Goal: Task Accomplishment & Management: Use online tool/utility

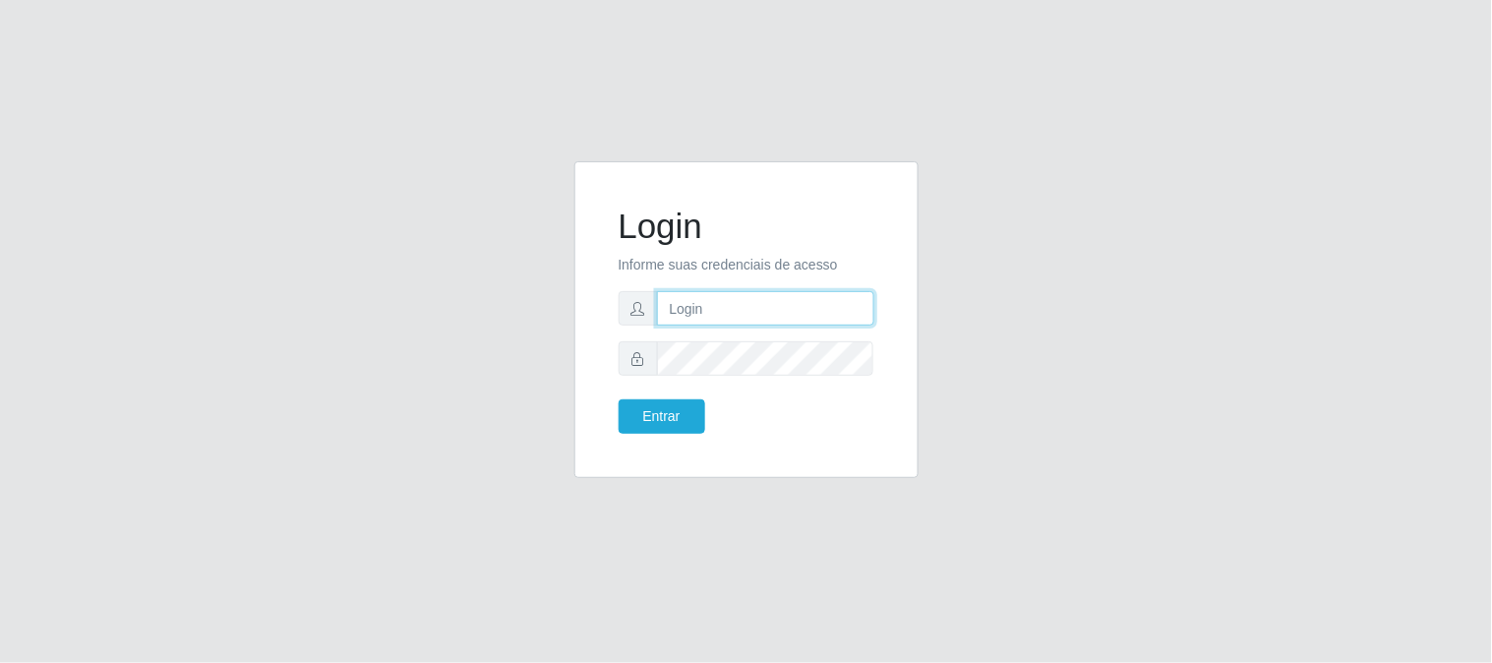
click at [804, 299] on input "text" at bounding box center [765, 308] width 217 height 34
type input "[EMAIL_ADDRESS][DOMAIN_NAME]"
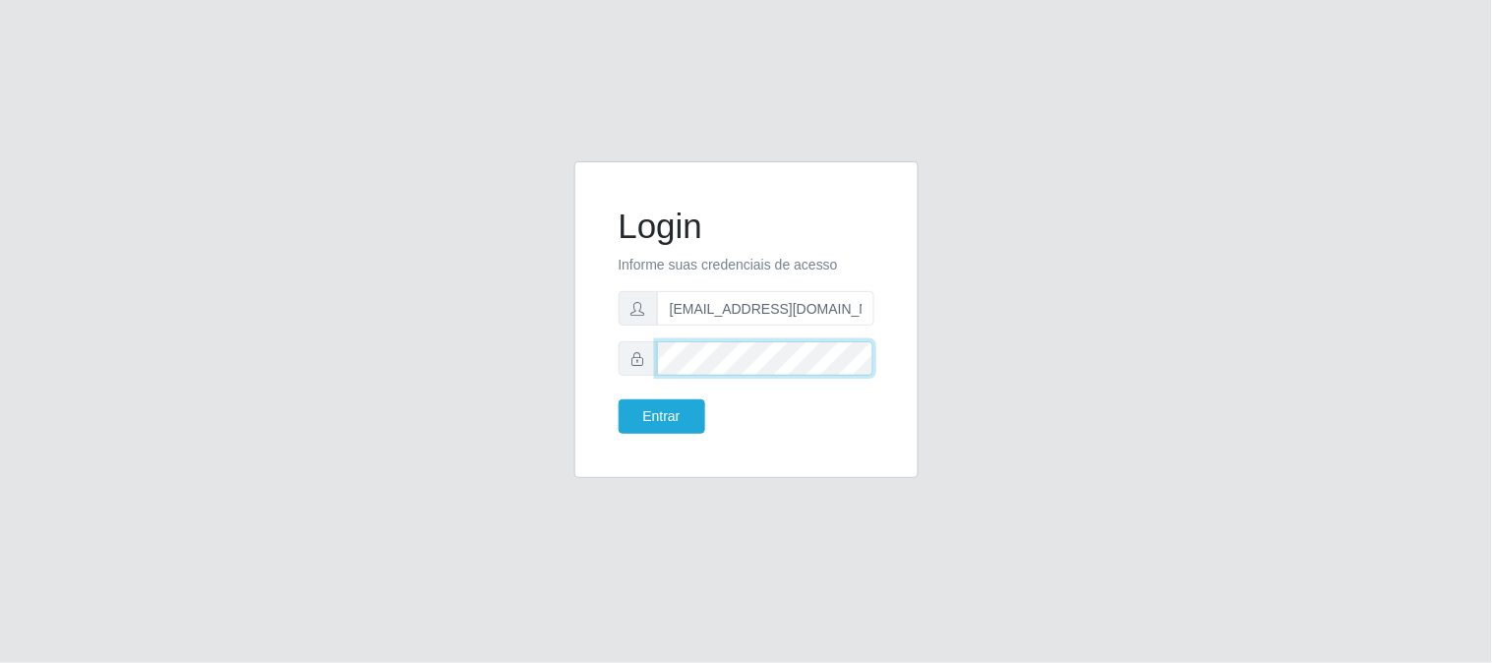
click at [619, 399] on button "Entrar" at bounding box center [662, 416] width 87 height 34
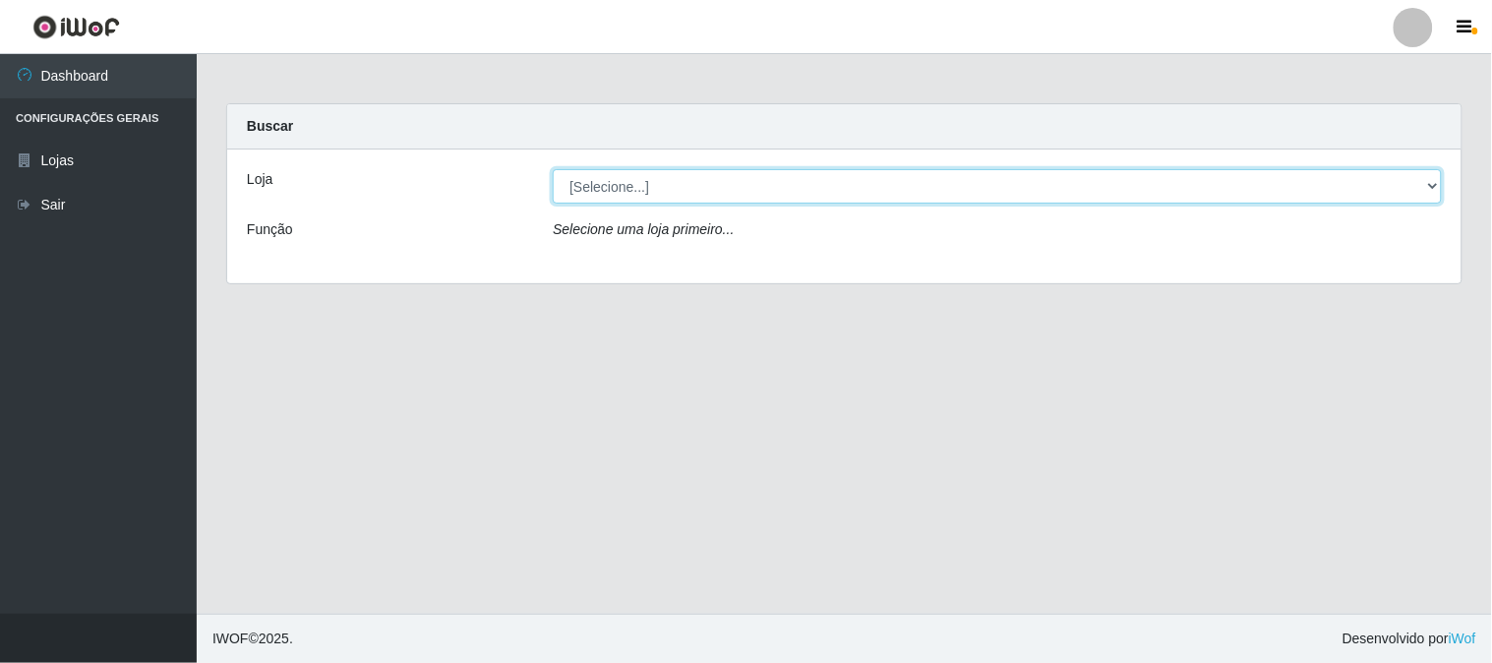
click at [917, 188] on select "[Selecione...] Queiroz Atacadão - [GEOGRAPHIC_DATA]" at bounding box center [997, 186] width 889 height 34
select select "464"
click at [553, 169] on select "[Selecione...] Queiroz Atacadão - [GEOGRAPHIC_DATA]" at bounding box center [997, 186] width 889 height 34
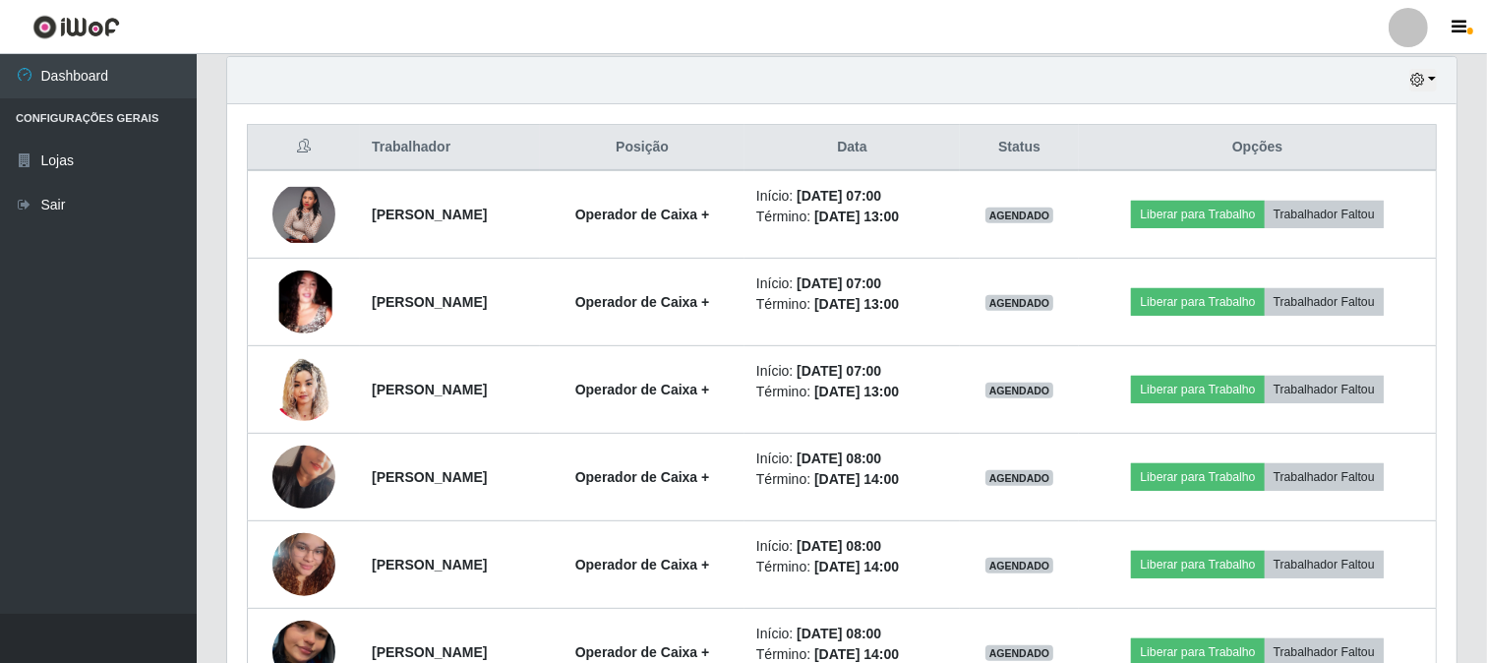
scroll to position [730, 0]
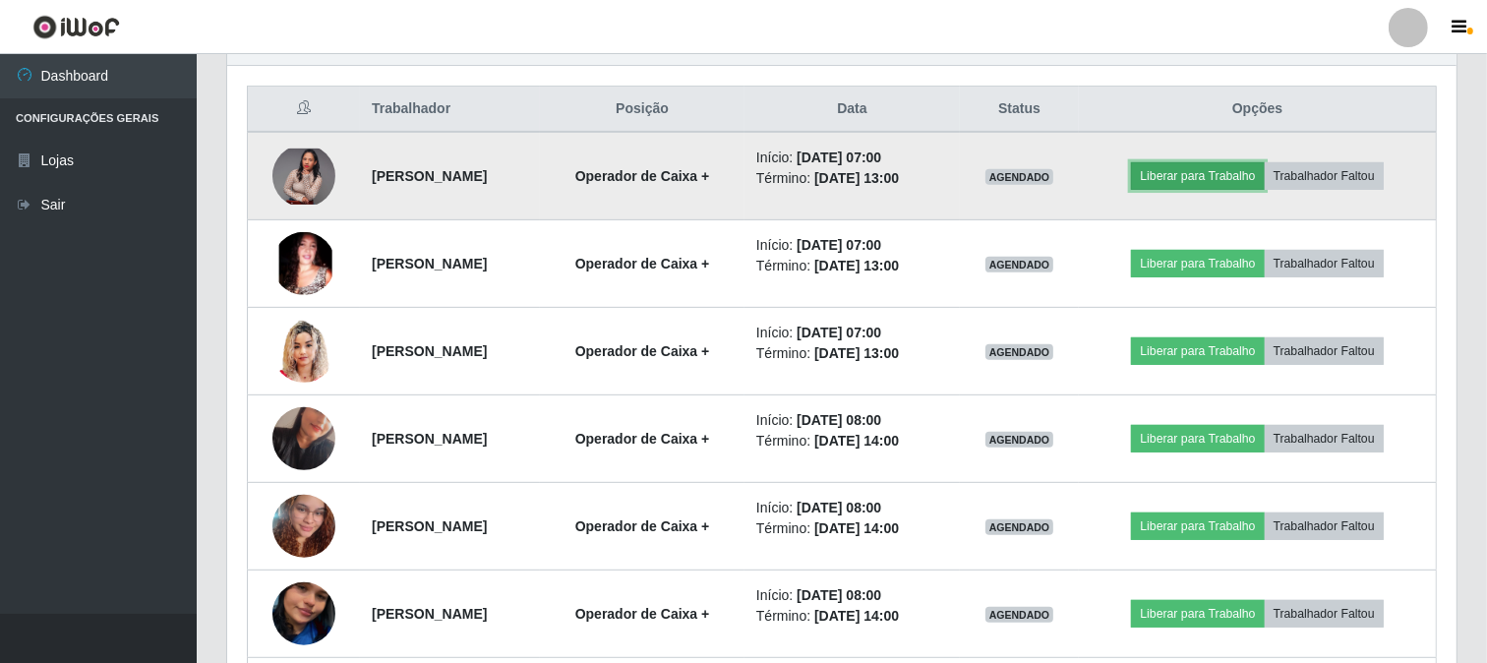
click at [1210, 183] on button "Liberar para Trabalho" at bounding box center [1197, 176] width 133 height 28
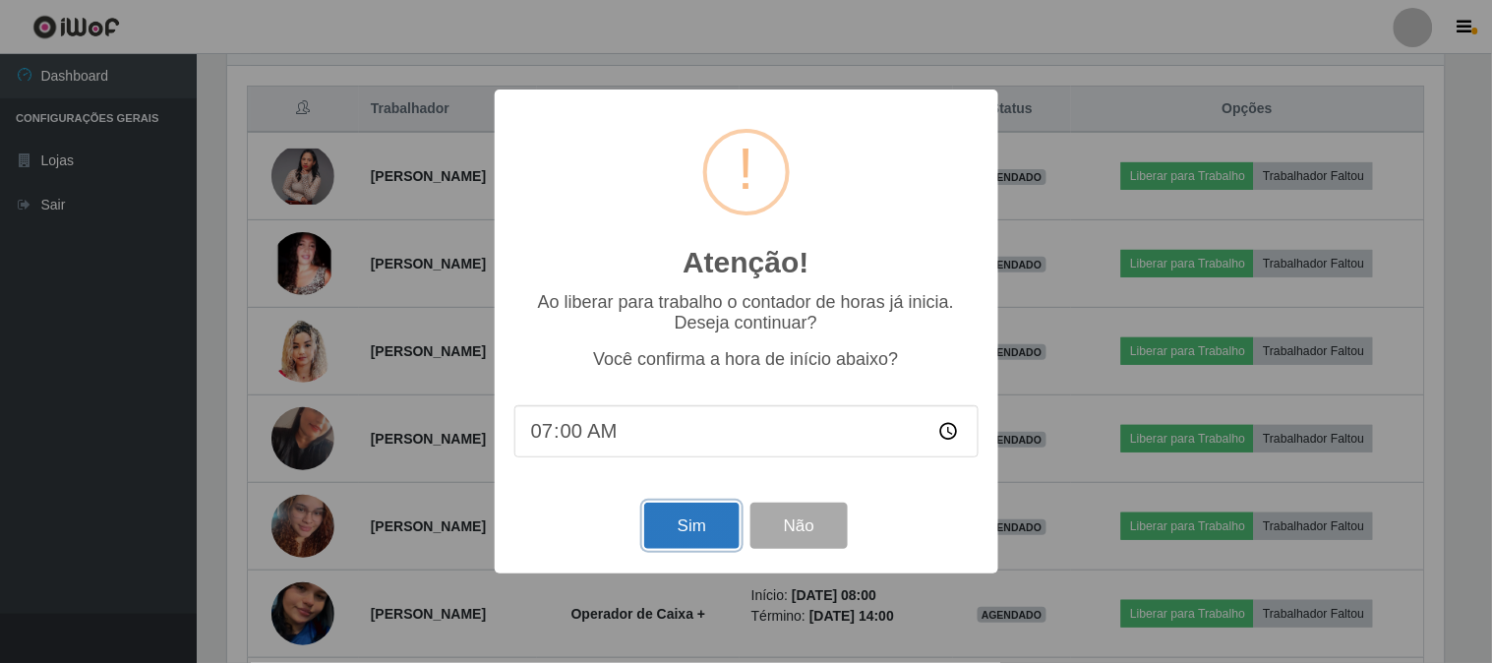
click at [696, 527] on button "Sim" at bounding box center [691, 525] width 95 height 46
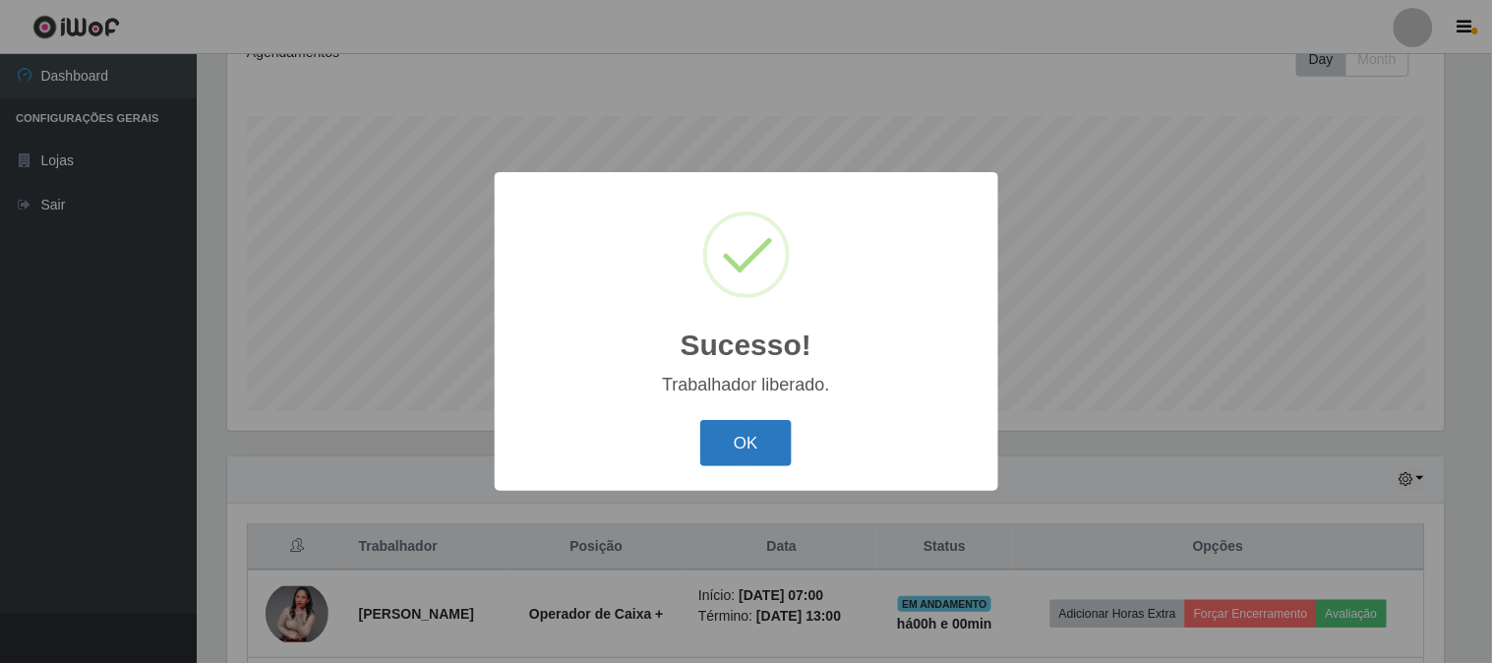
click at [761, 427] on button "OK" at bounding box center [745, 443] width 91 height 46
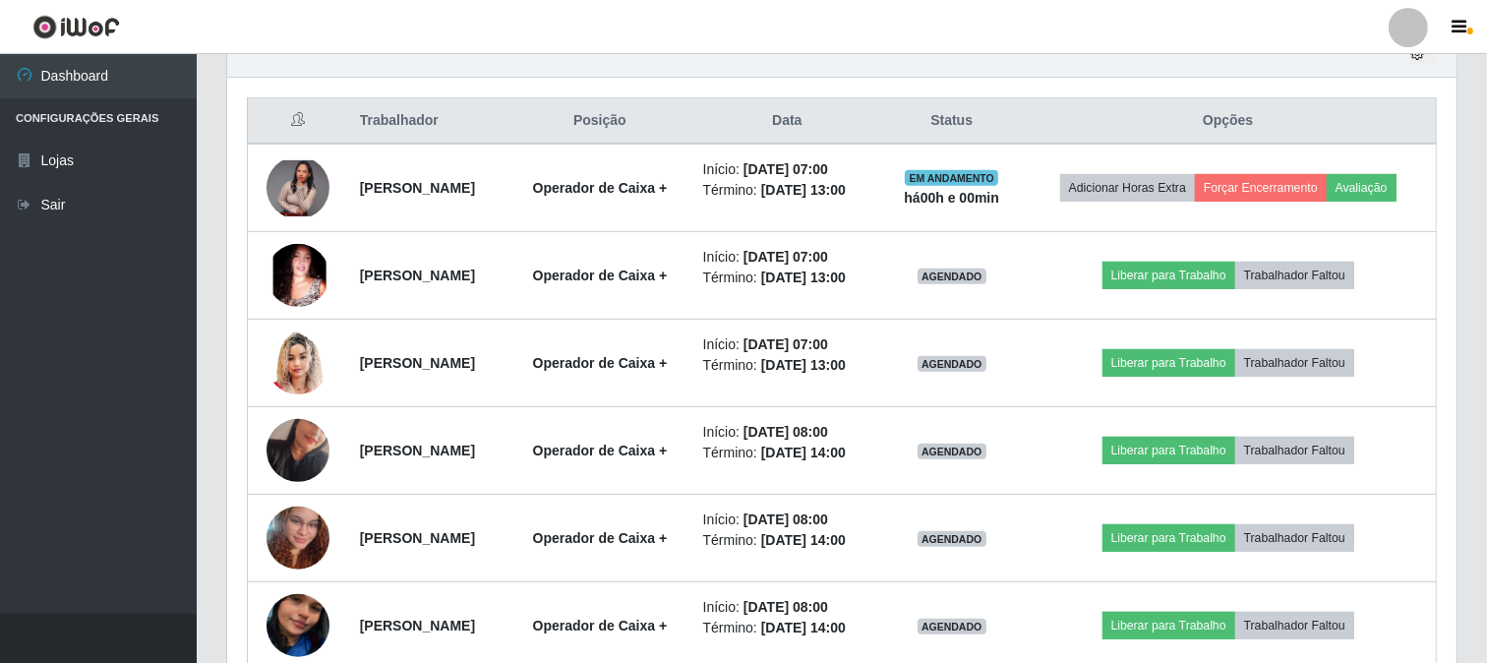
scroll to position [730, 0]
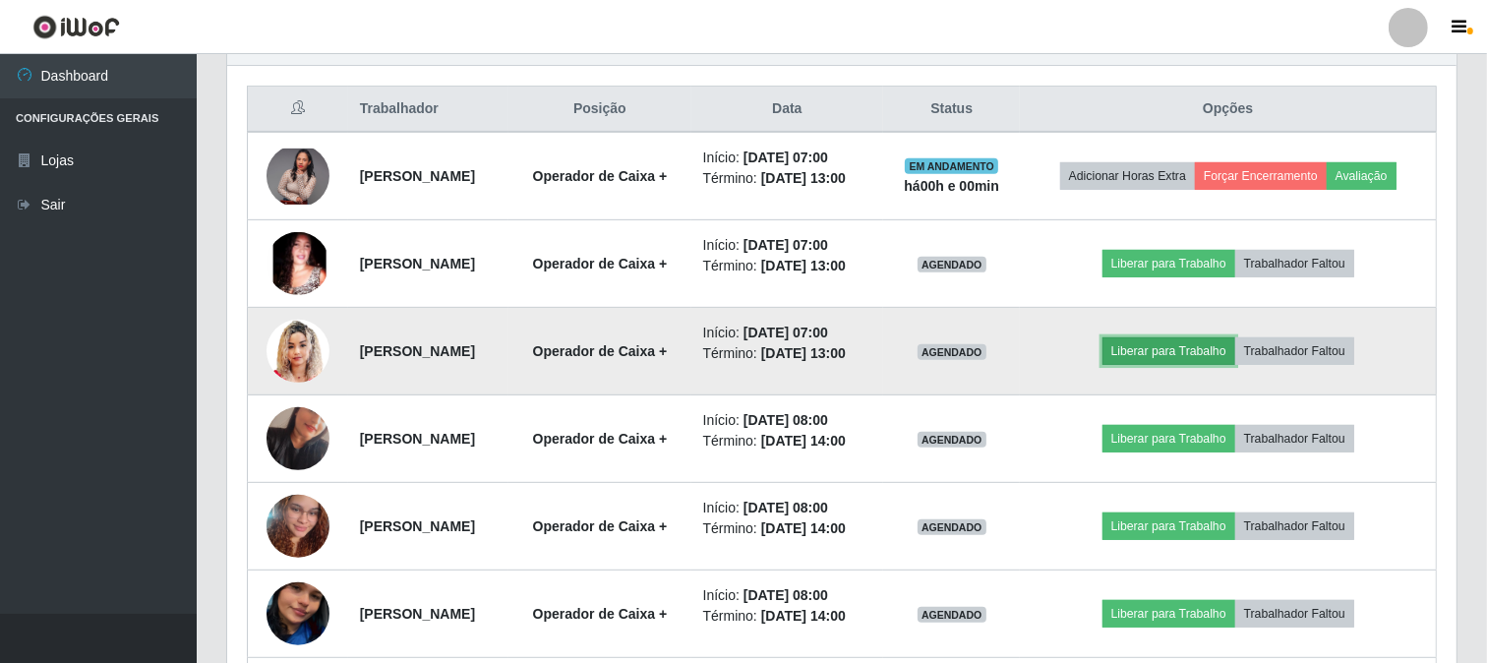
click at [1192, 365] on button "Liberar para Trabalho" at bounding box center [1168, 351] width 133 height 28
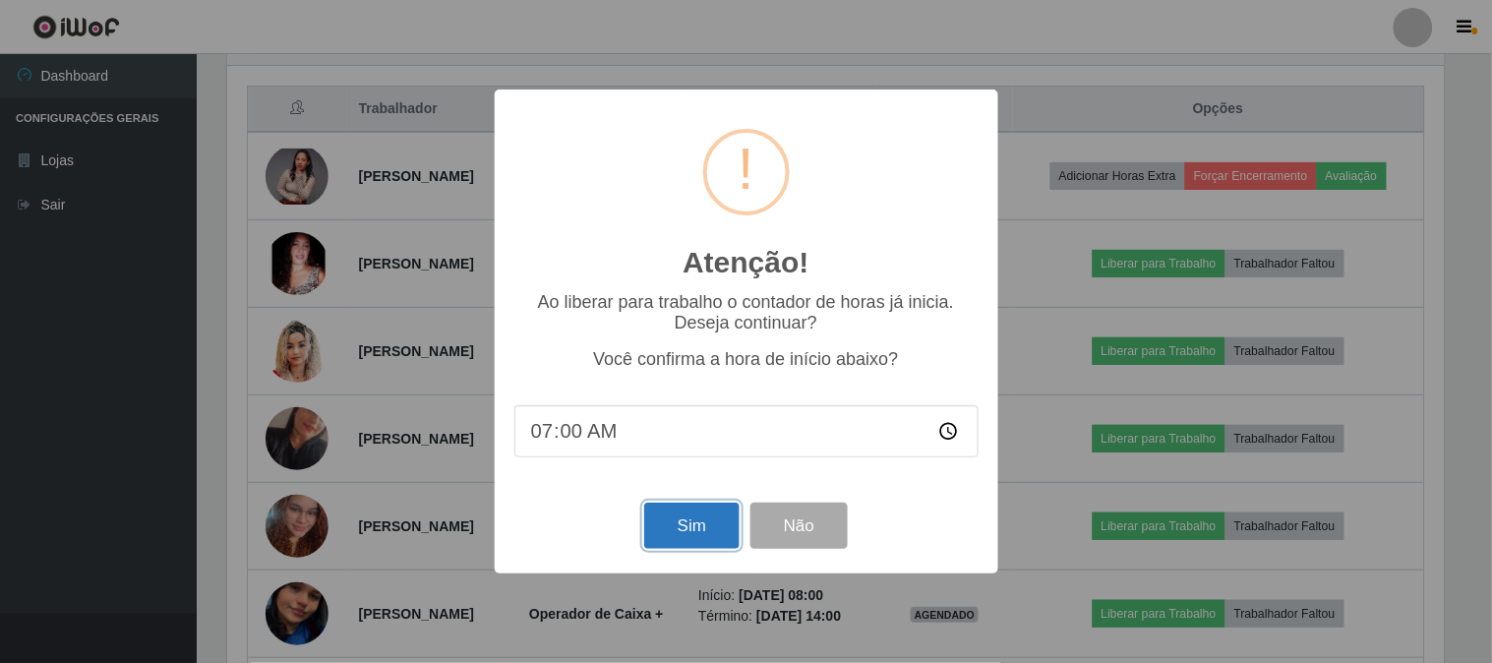
click at [686, 519] on button "Sim" at bounding box center [691, 525] width 95 height 46
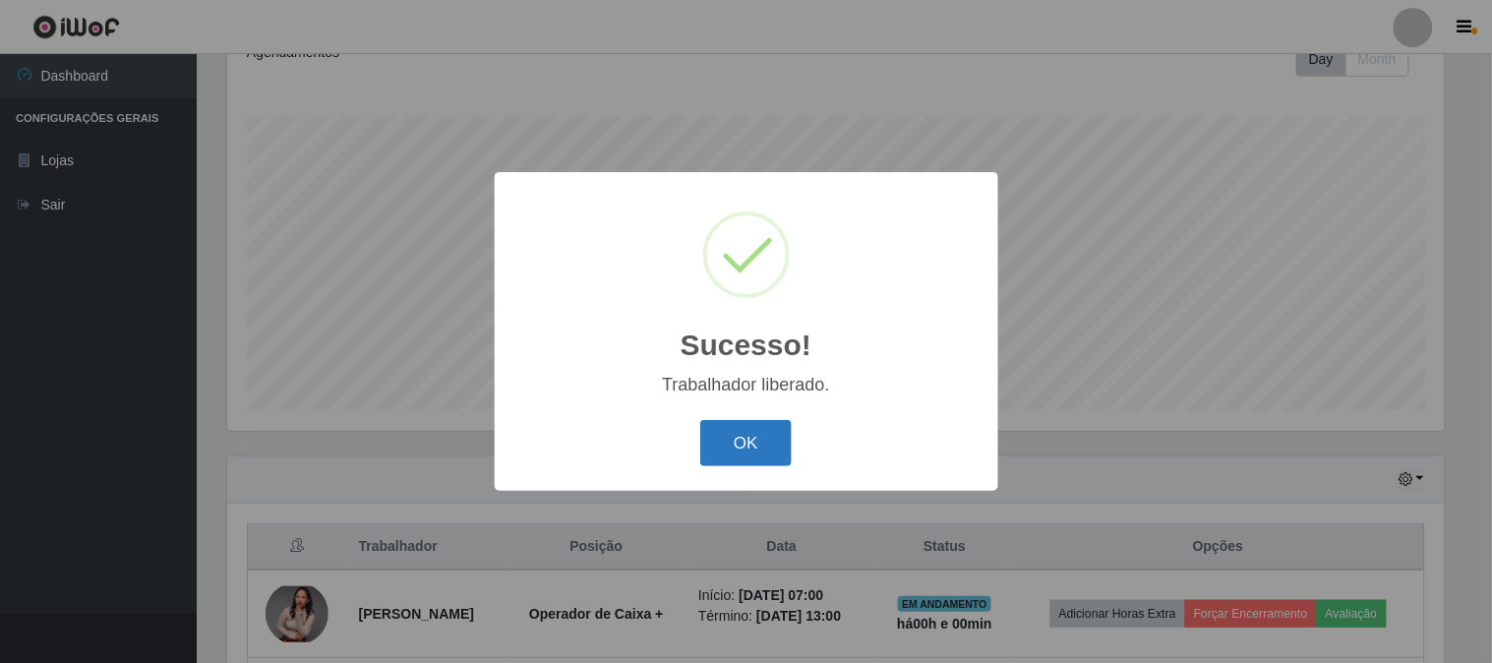
click at [742, 458] on button "OK" at bounding box center [745, 443] width 91 height 46
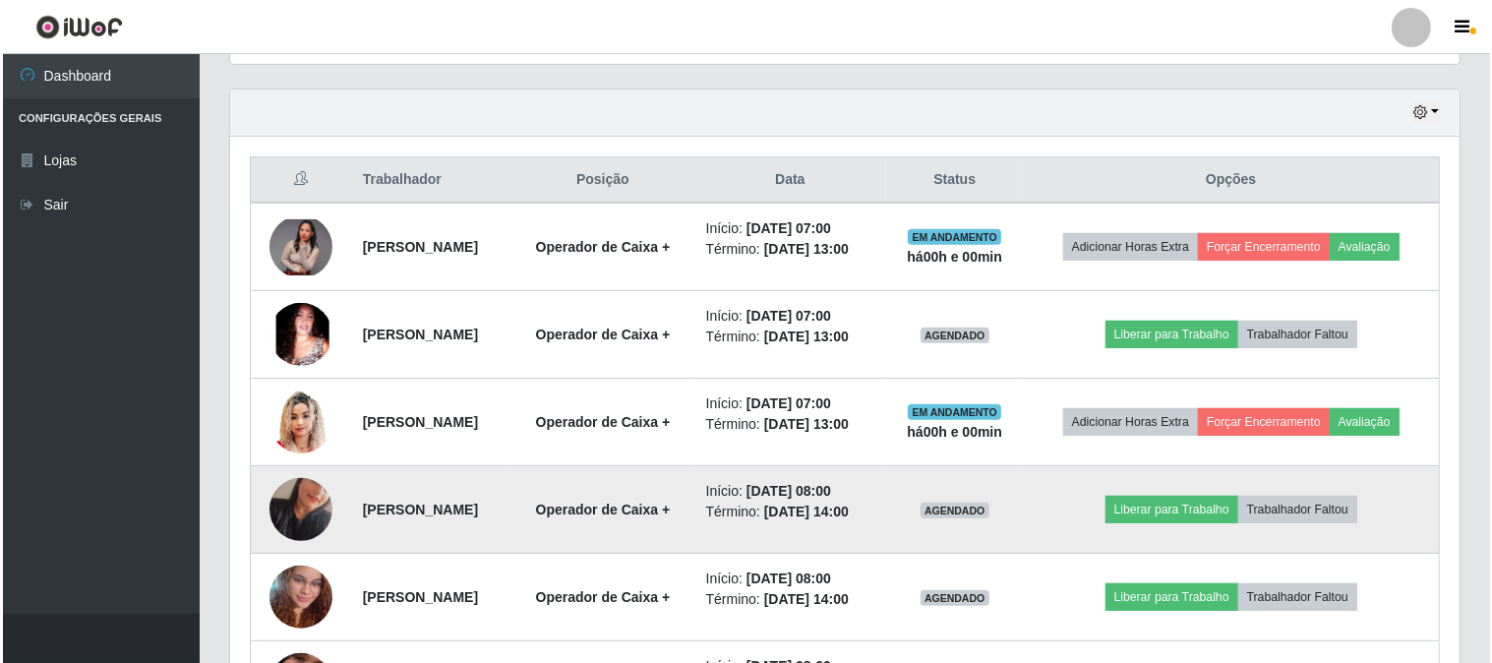
scroll to position [620, 0]
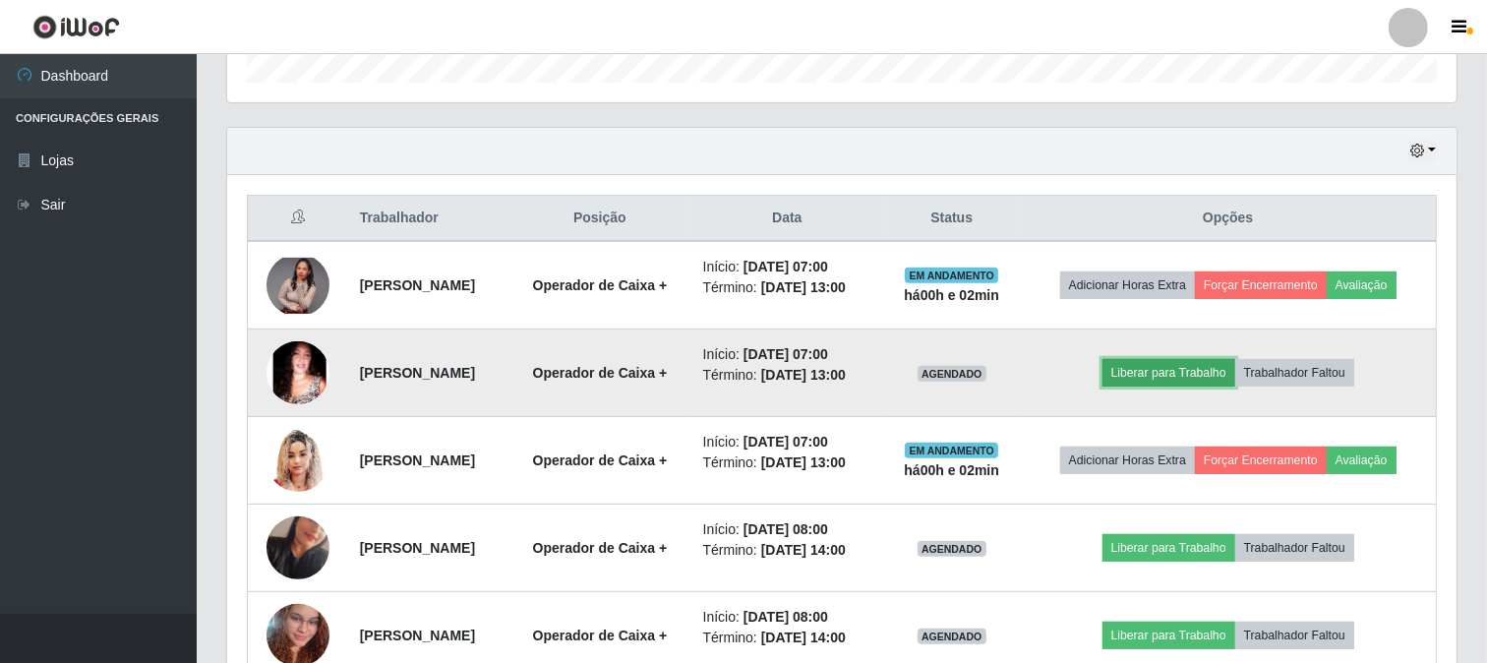
click at [1235, 386] on button "Liberar para Trabalho" at bounding box center [1168, 373] width 133 height 28
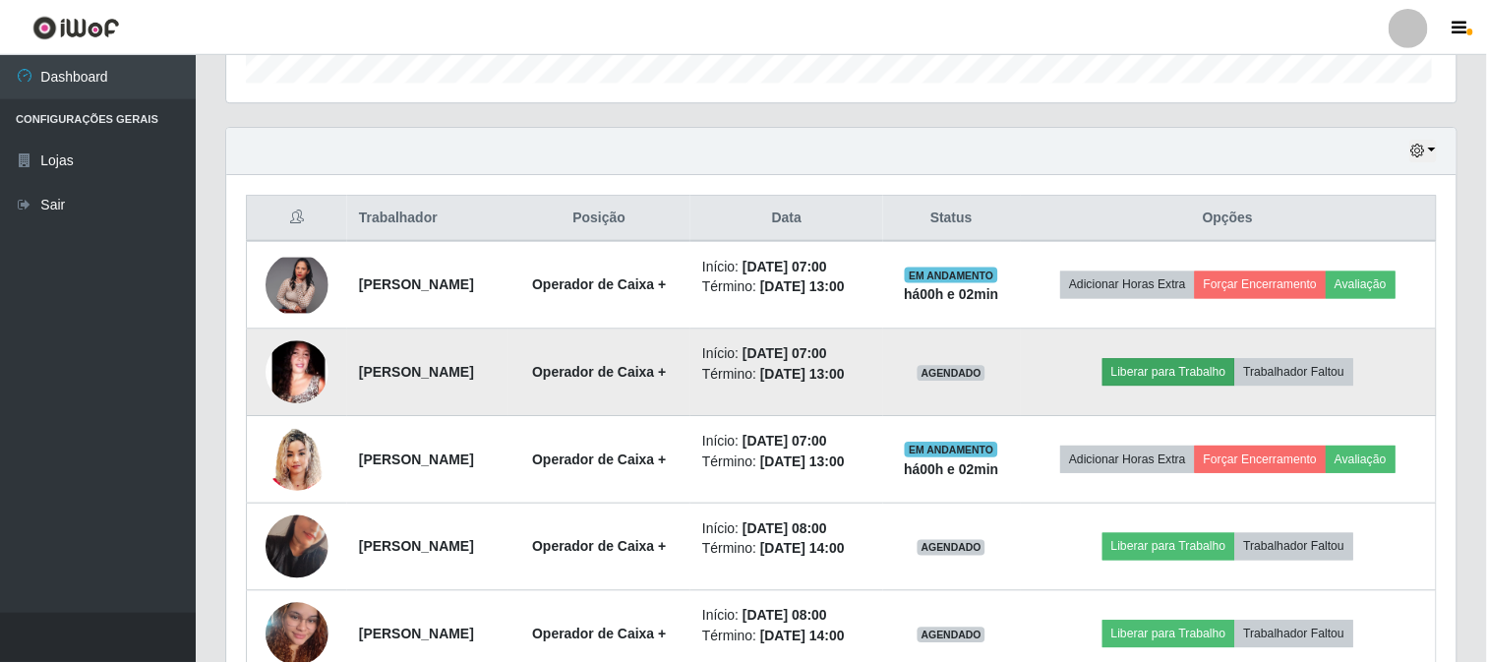
scroll to position [407, 1216]
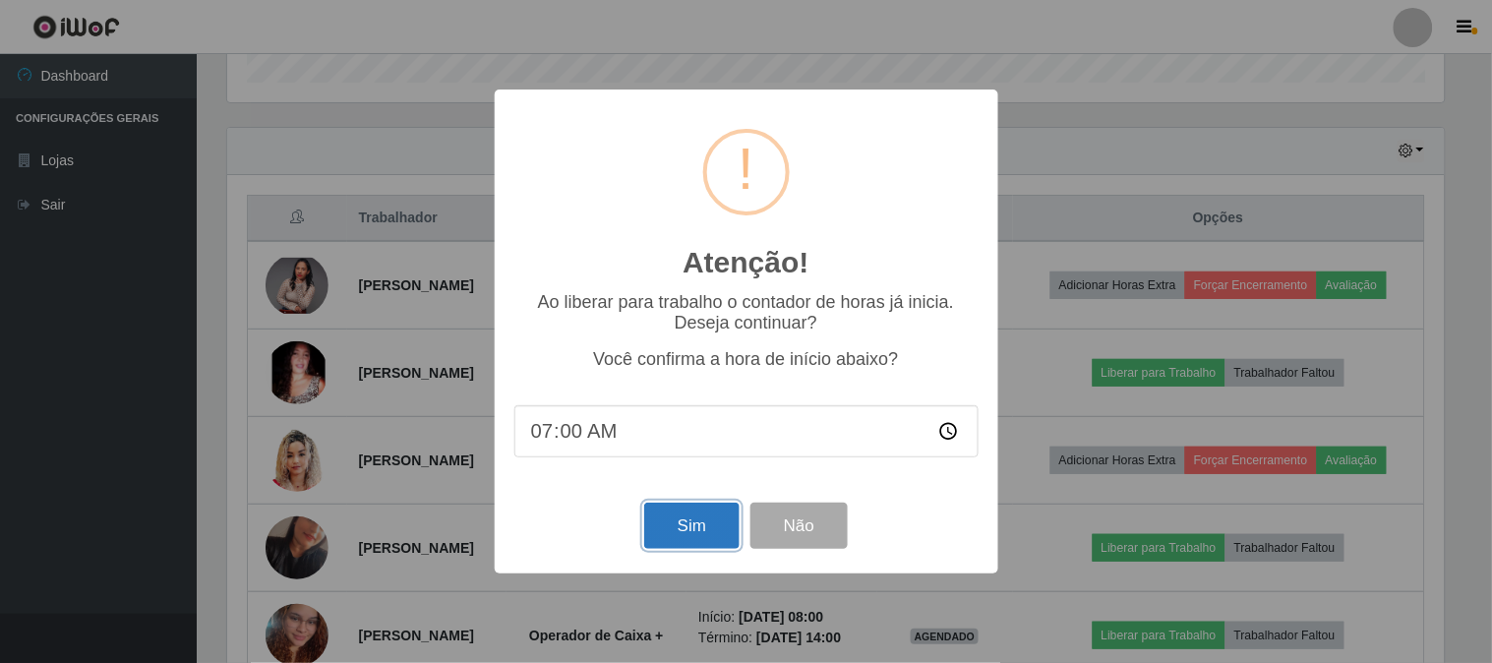
click at [700, 523] on button "Sim" at bounding box center [691, 525] width 95 height 46
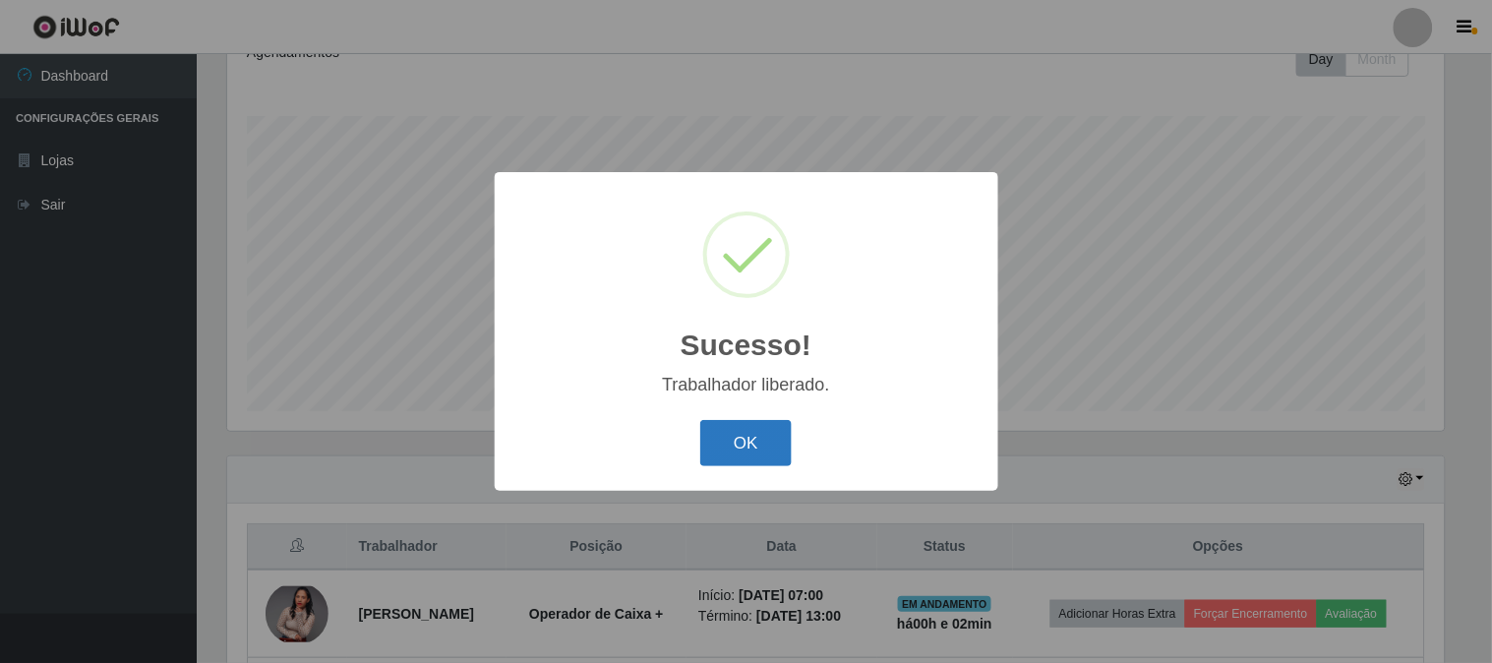
click at [757, 439] on button "OK" at bounding box center [745, 443] width 91 height 46
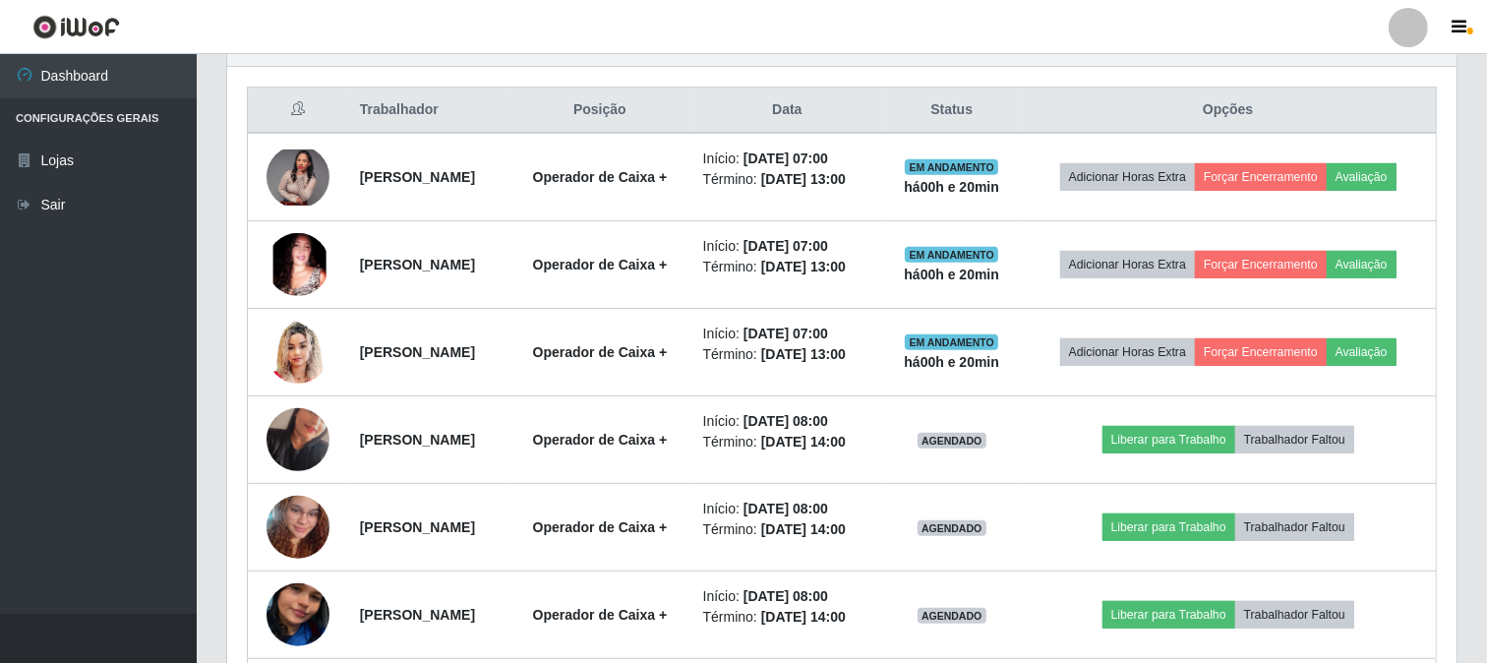
scroll to position [730, 0]
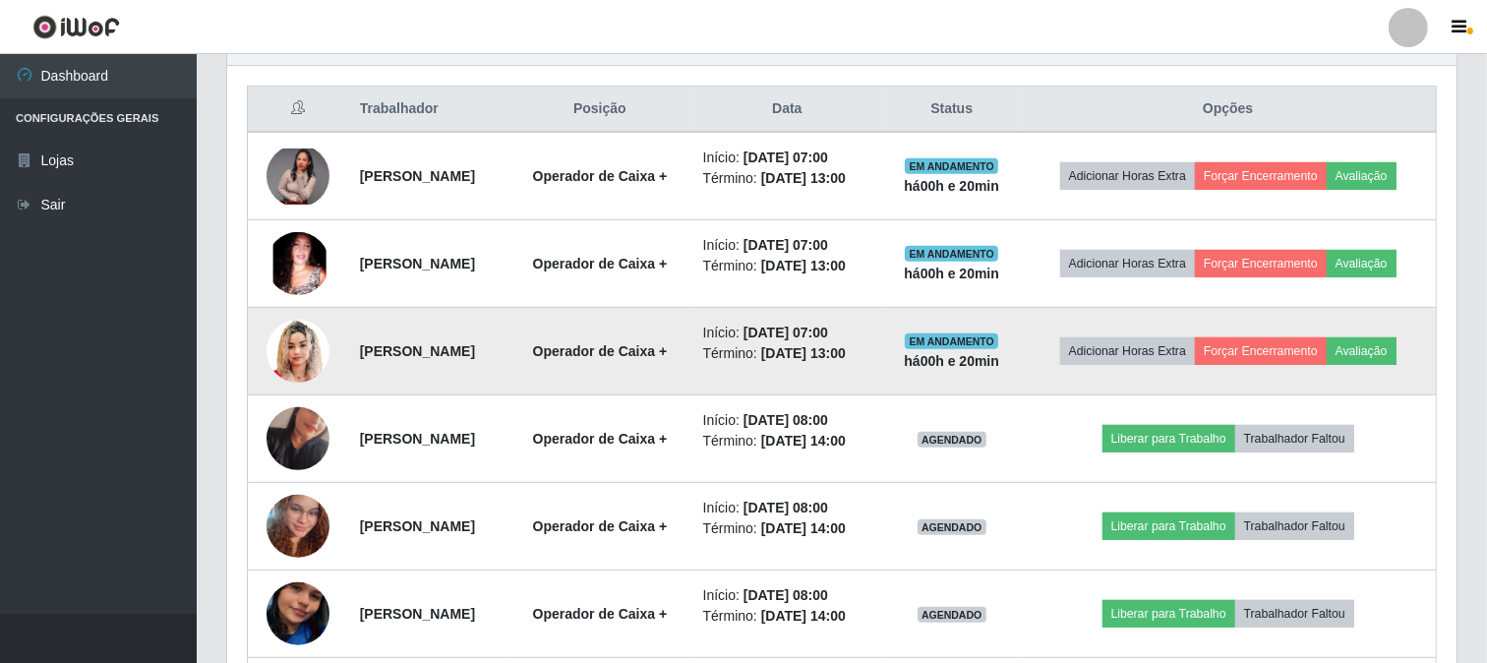
click at [282, 389] on img at bounding box center [297, 351] width 63 height 78
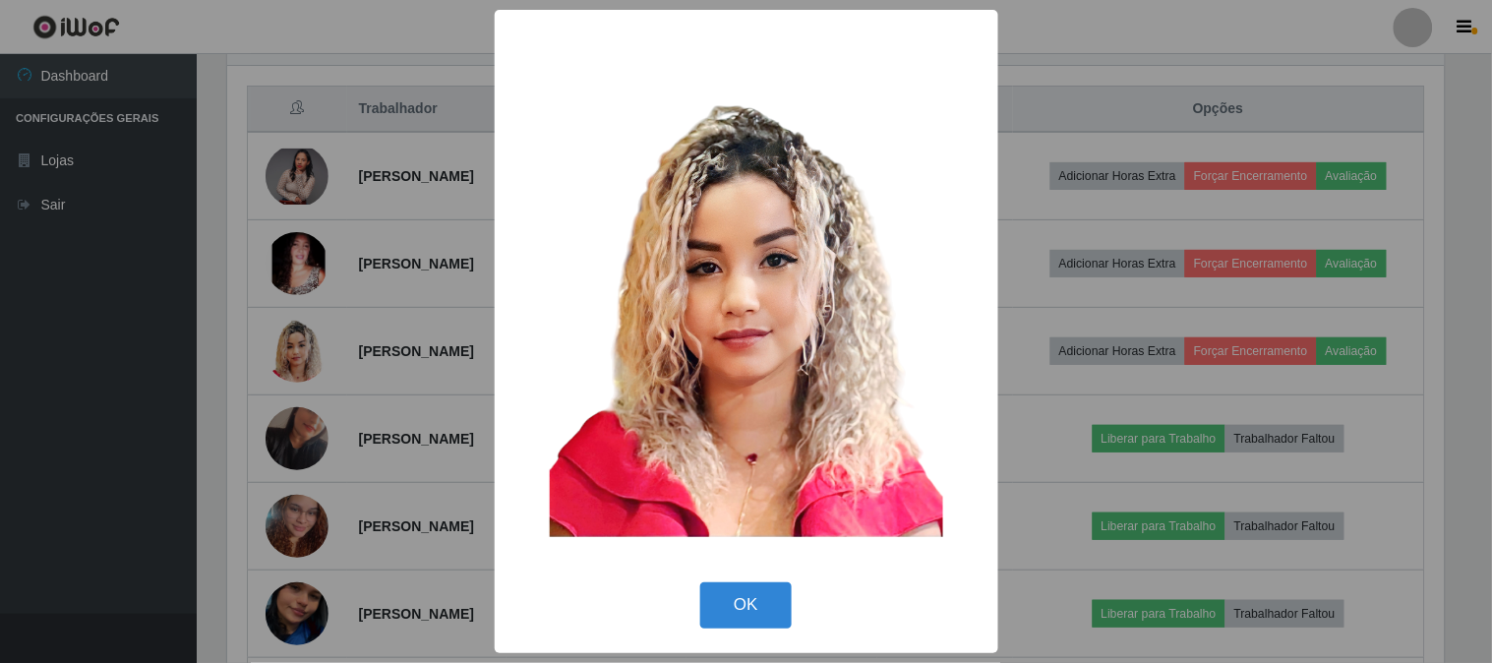
click at [354, 385] on div "× OK Cancel" at bounding box center [746, 331] width 1492 height 663
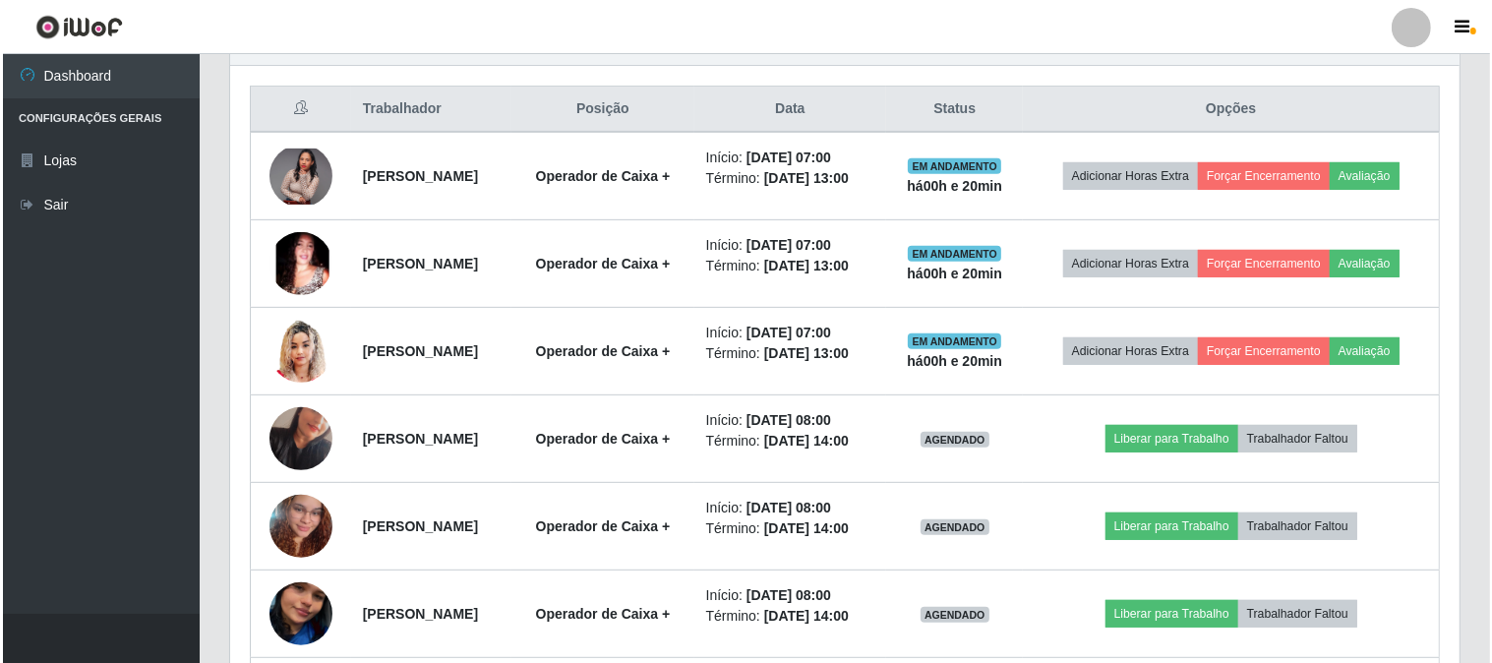
scroll to position [407, 1229]
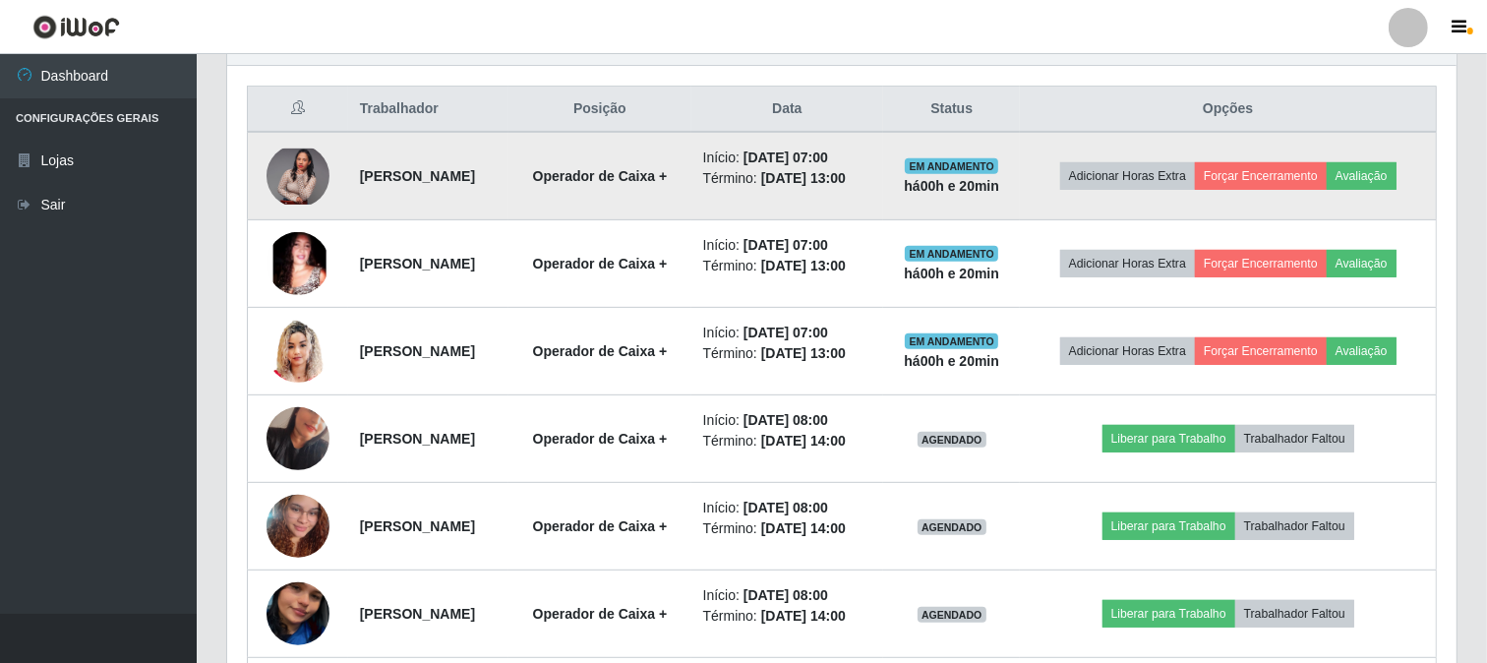
click at [298, 185] on img at bounding box center [297, 176] width 63 height 56
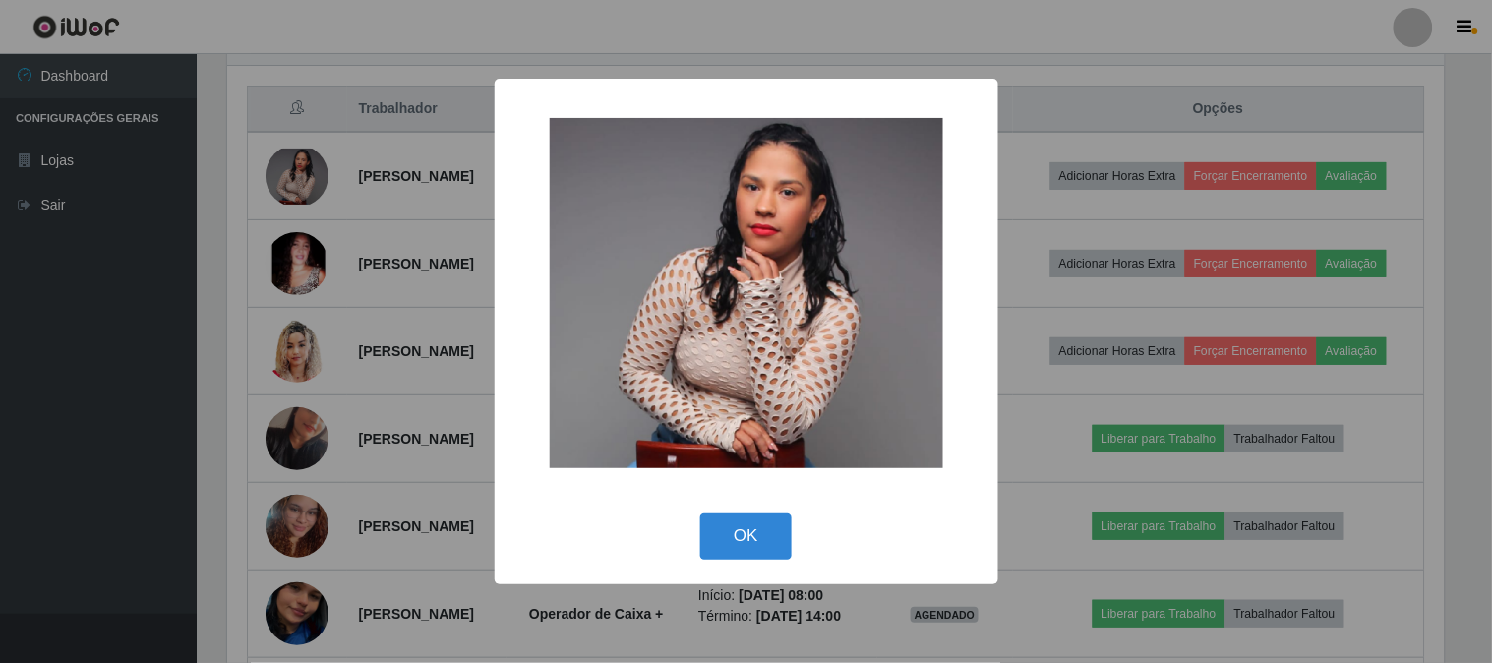
click at [358, 299] on div "× OK Cancel" at bounding box center [746, 331] width 1492 height 663
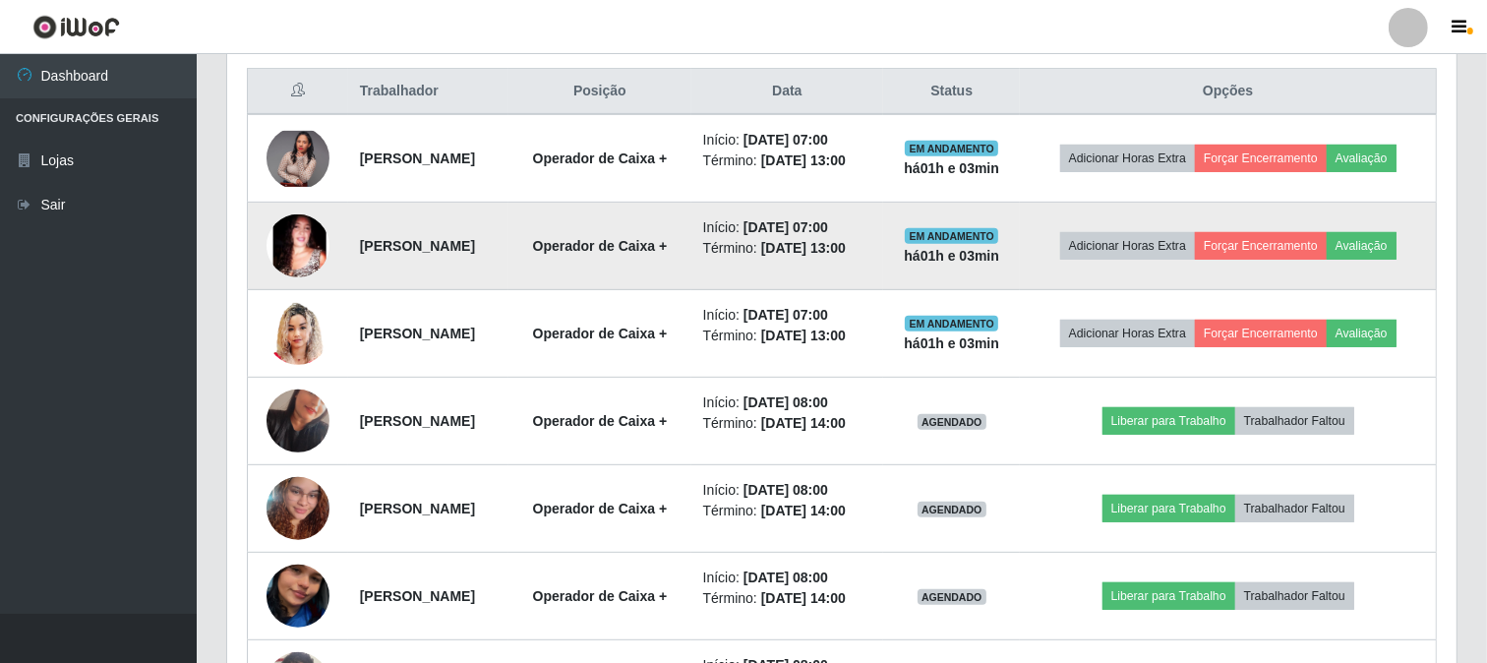
scroll to position [873, 0]
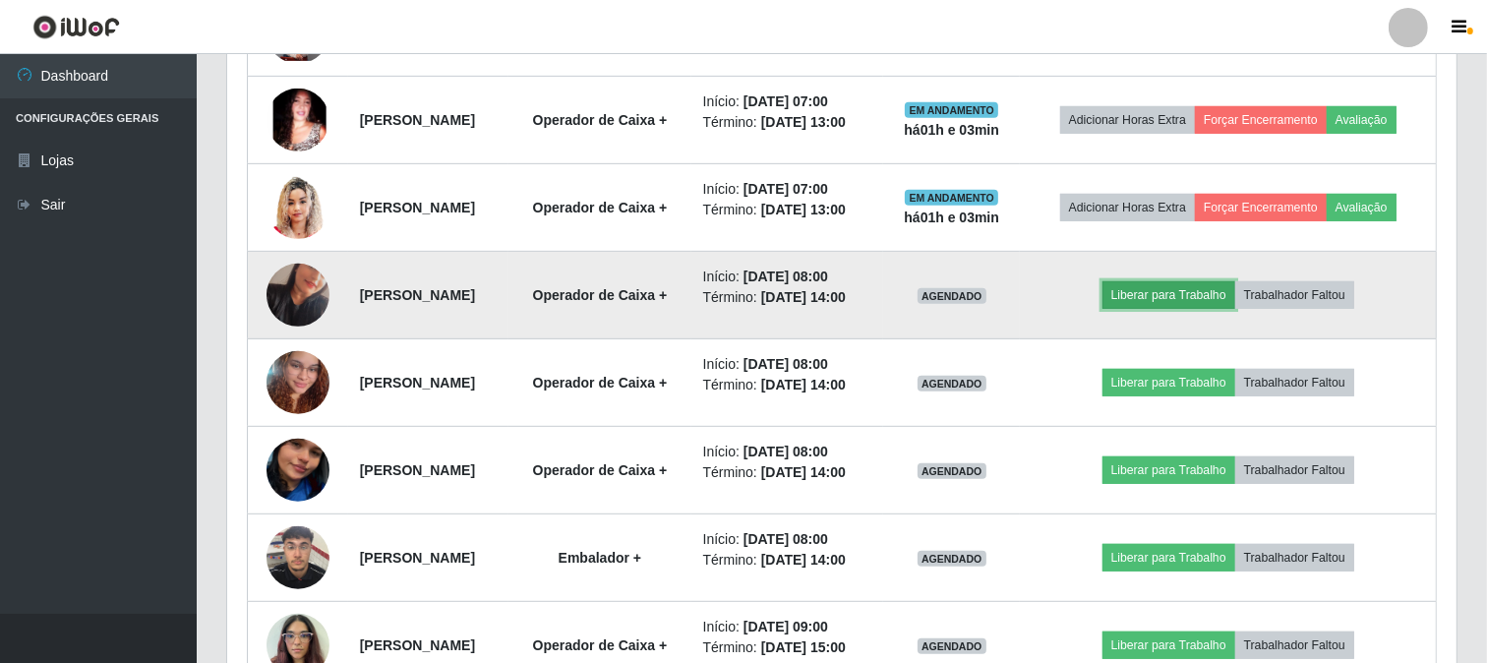
click at [1171, 309] on button "Liberar para Trabalho" at bounding box center [1168, 295] width 133 height 28
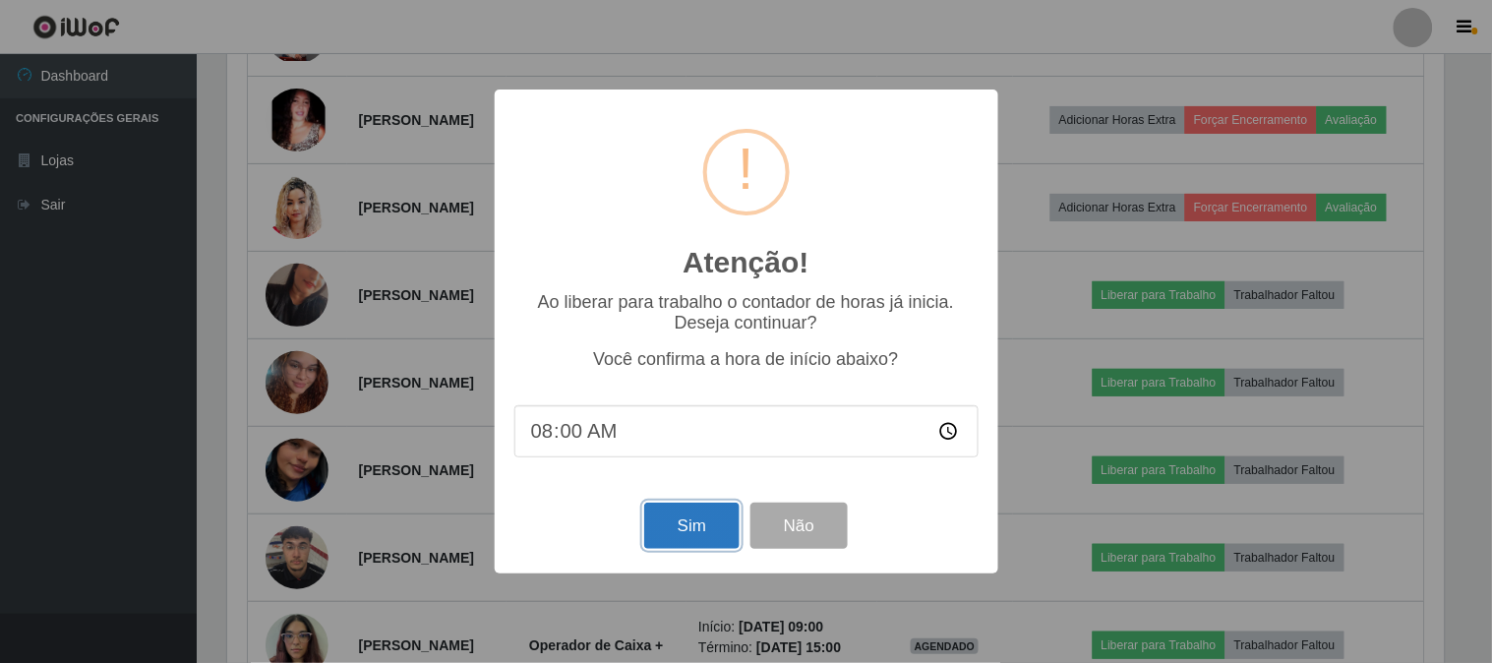
click at [710, 532] on button "Sim" at bounding box center [691, 525] width 95 height 46
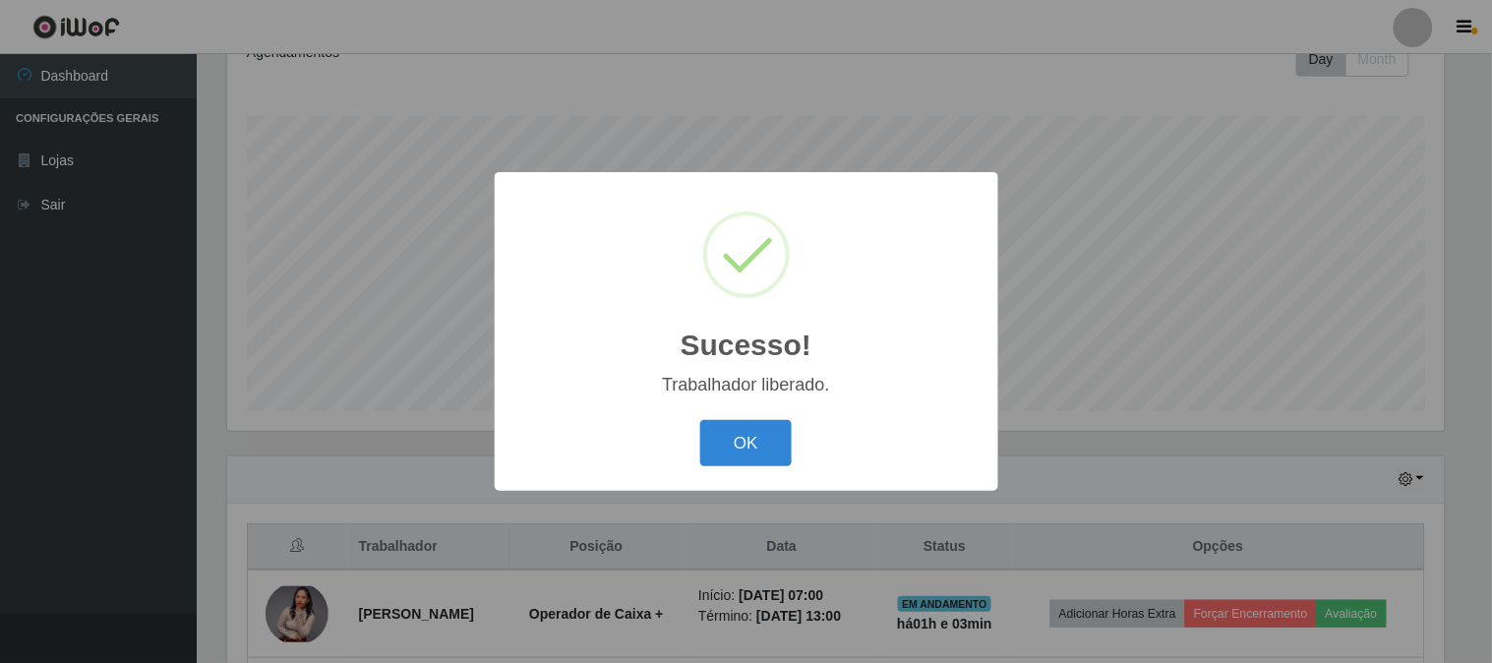
click at [764, 428] on button "OK" at bounding box center [745, 443] width 91 height 46
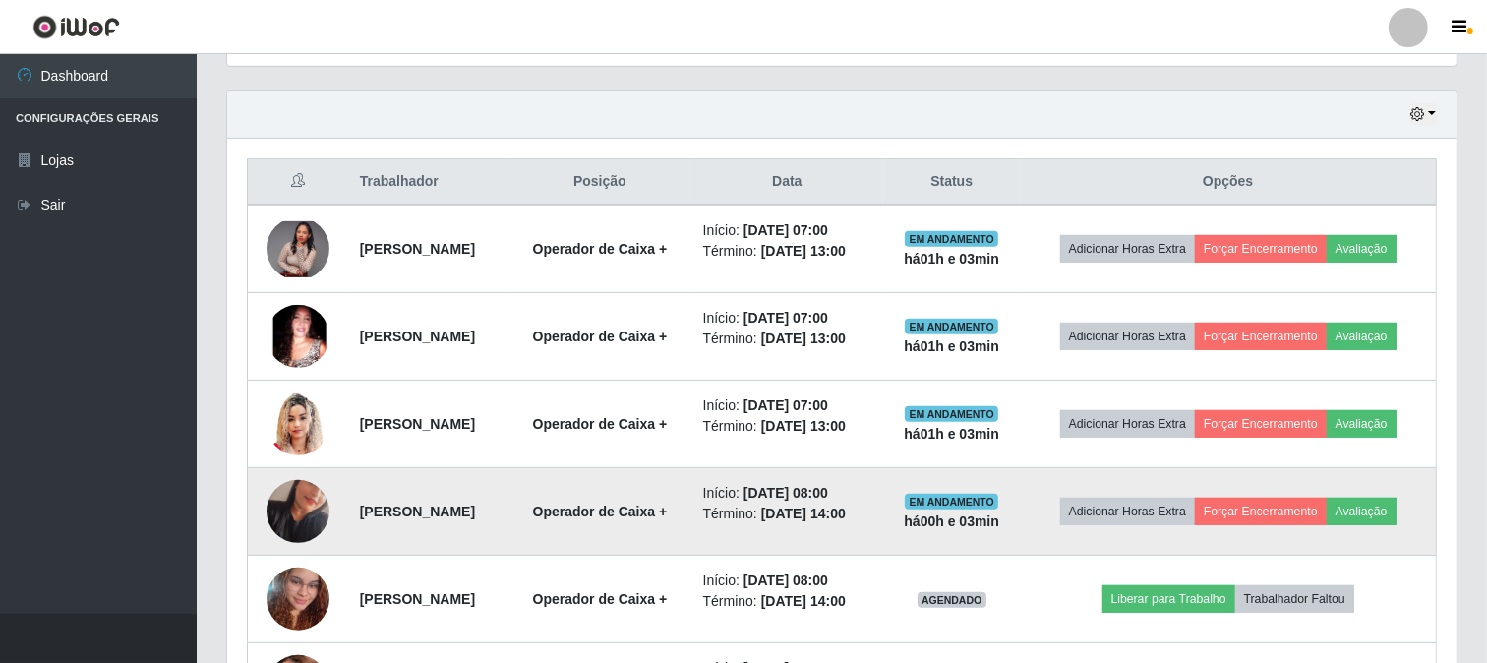
scroll to position [839, 0]
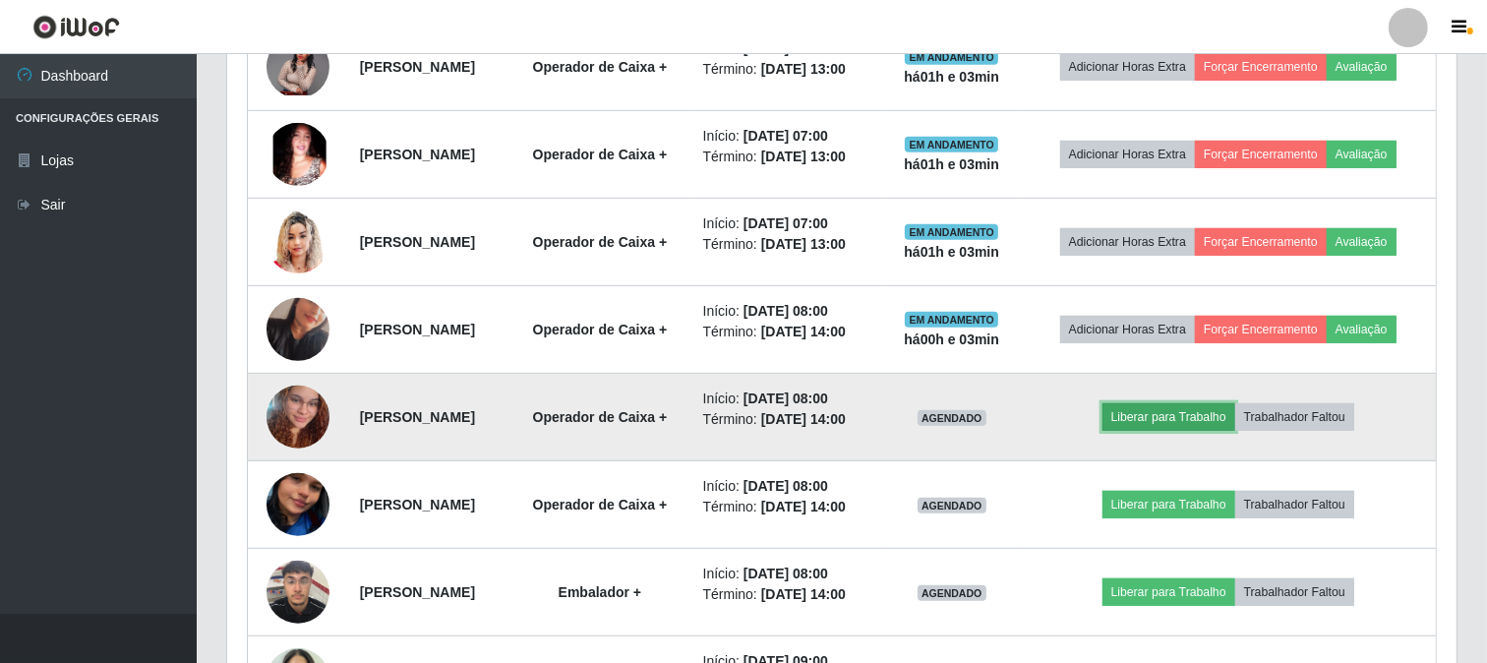
click at [1222, 431] on button "Liberar para Trabalho" at bounding box center [1168, 417] width 133 height 28
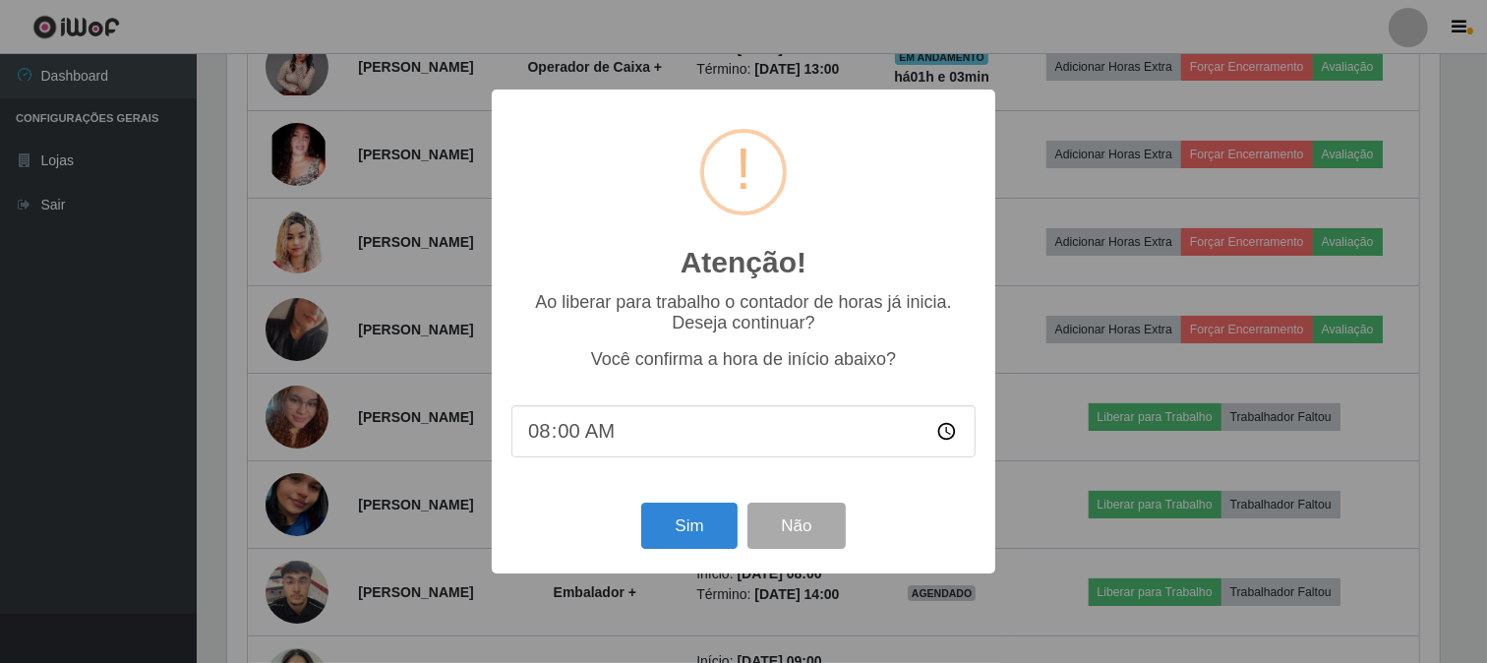
scroll to position [407, 1216]
click at [690, 529] on button "Sim" at bounding box center [691, 525] width 95 height 46
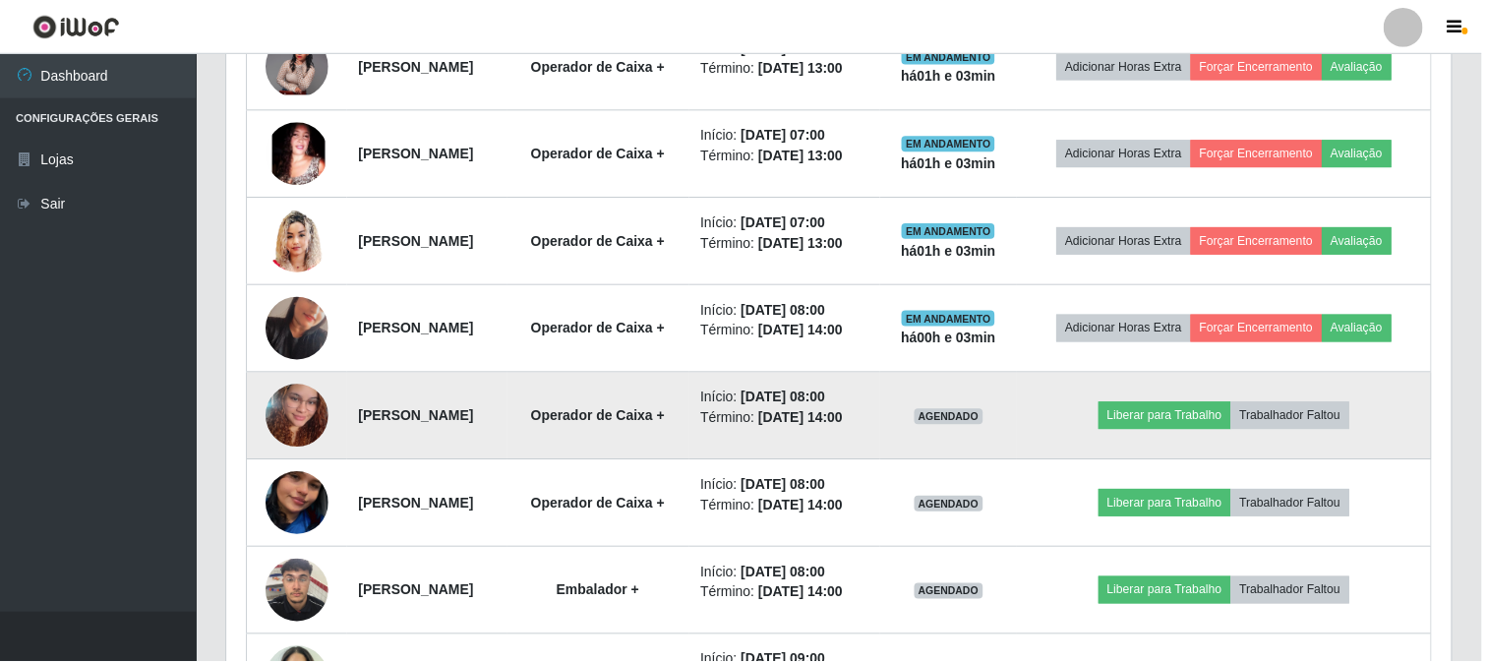
scroll to position [292, 0]
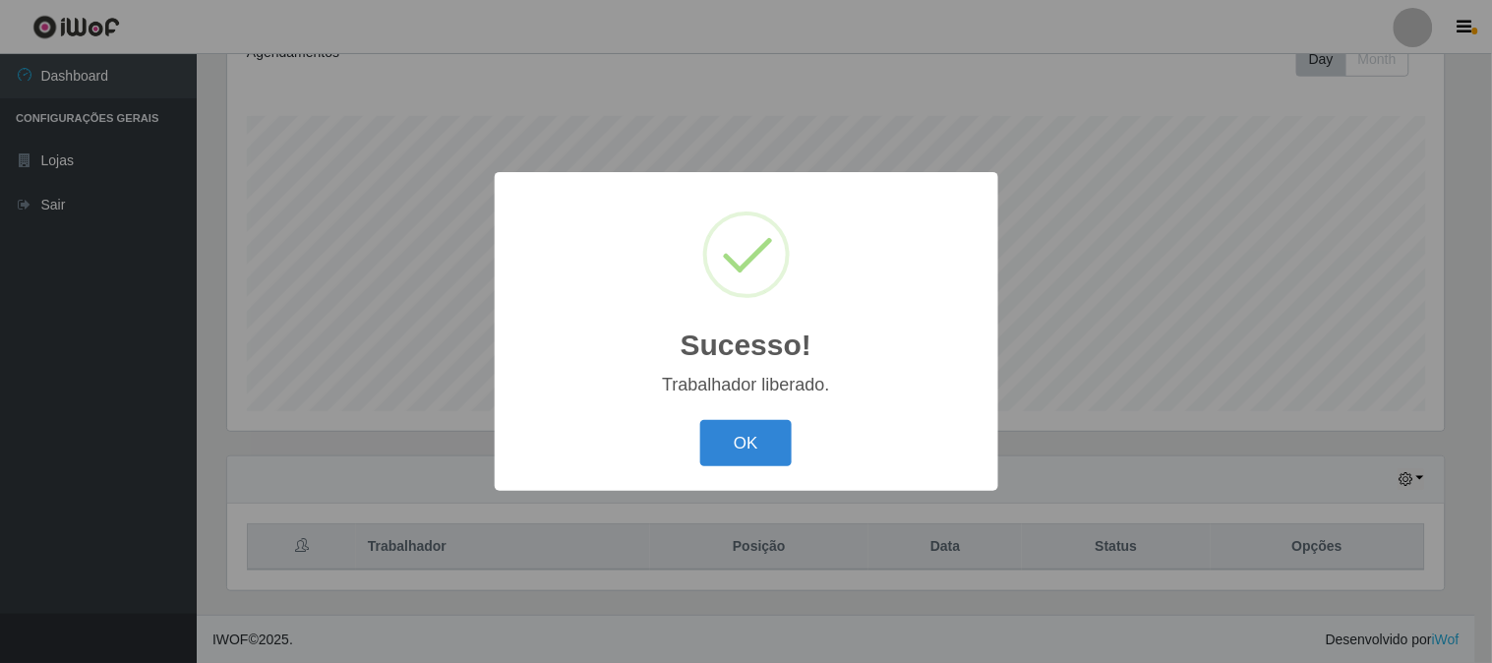
click at [793, 434] on div "OK Cancel" at bounding box center [746, 443] width 464 height 56
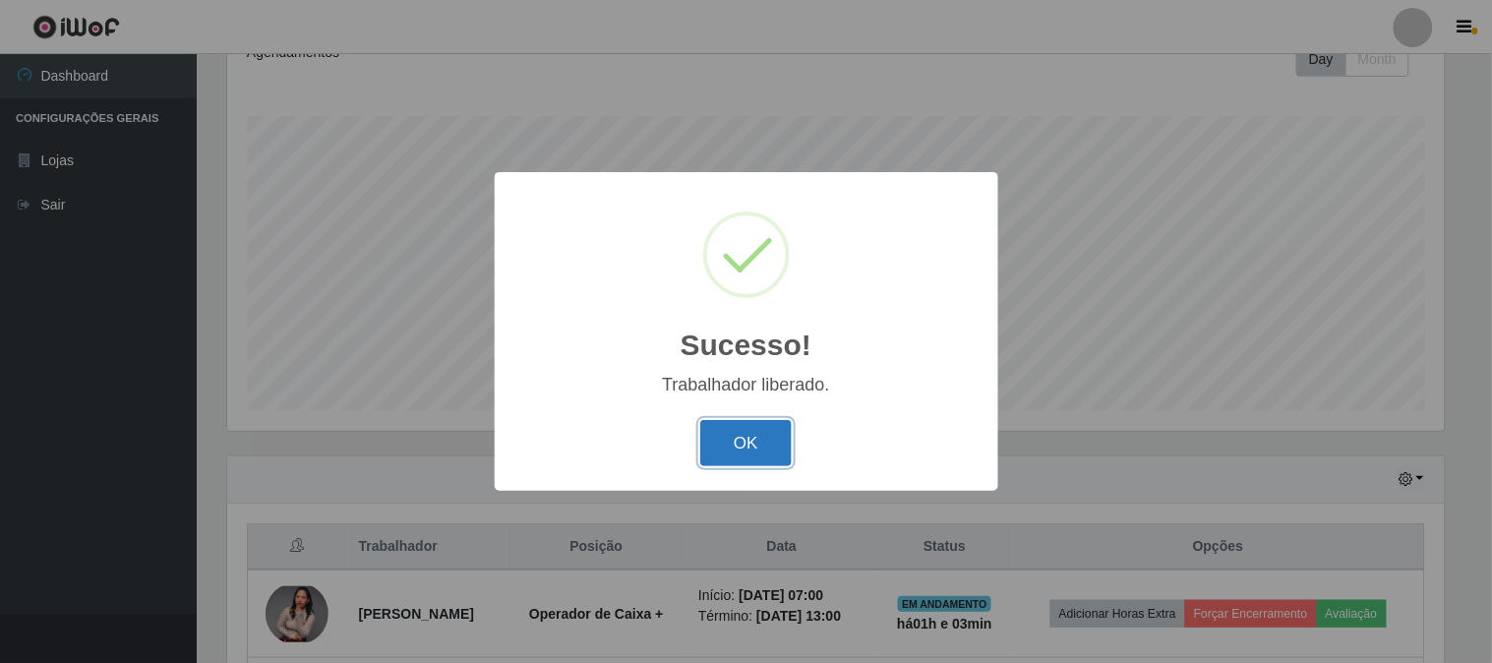
click at [754, 438] on button "OK" at bounding box center [745, 443] width 91 height 46
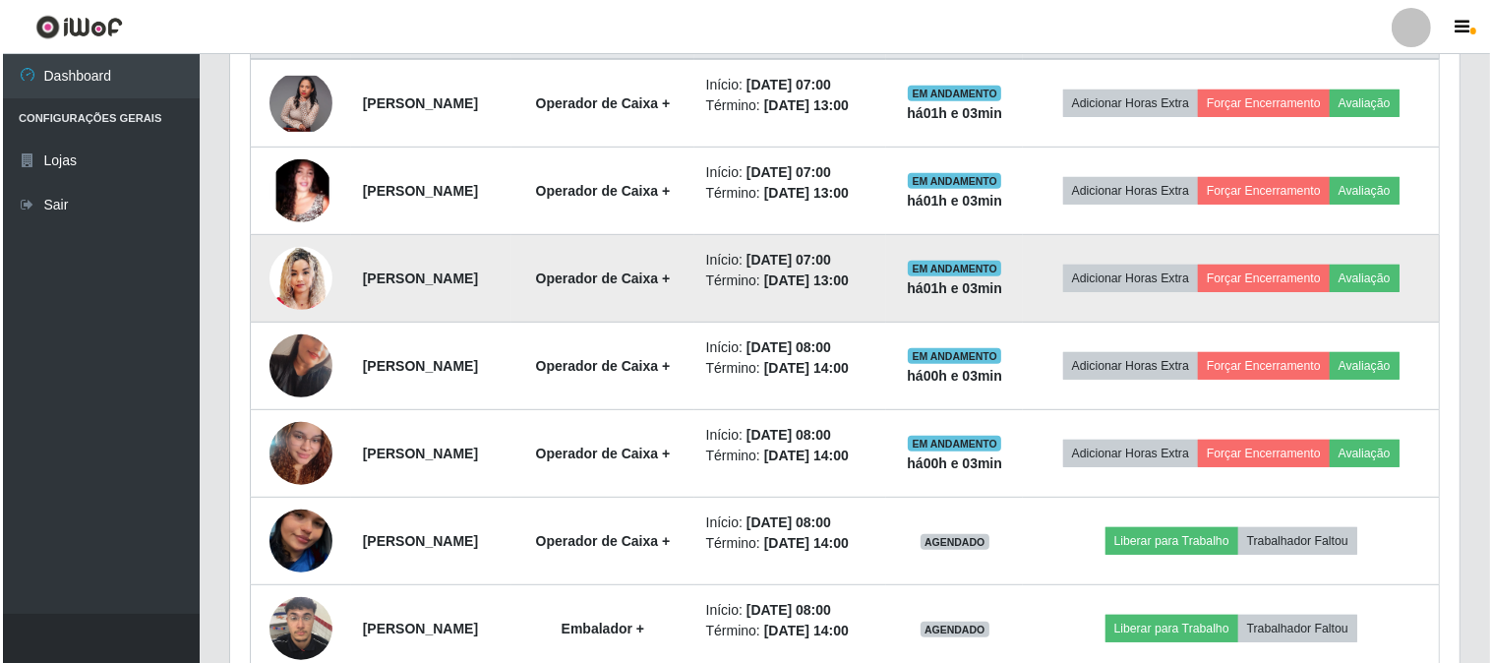
scroll to position [1057, 0]
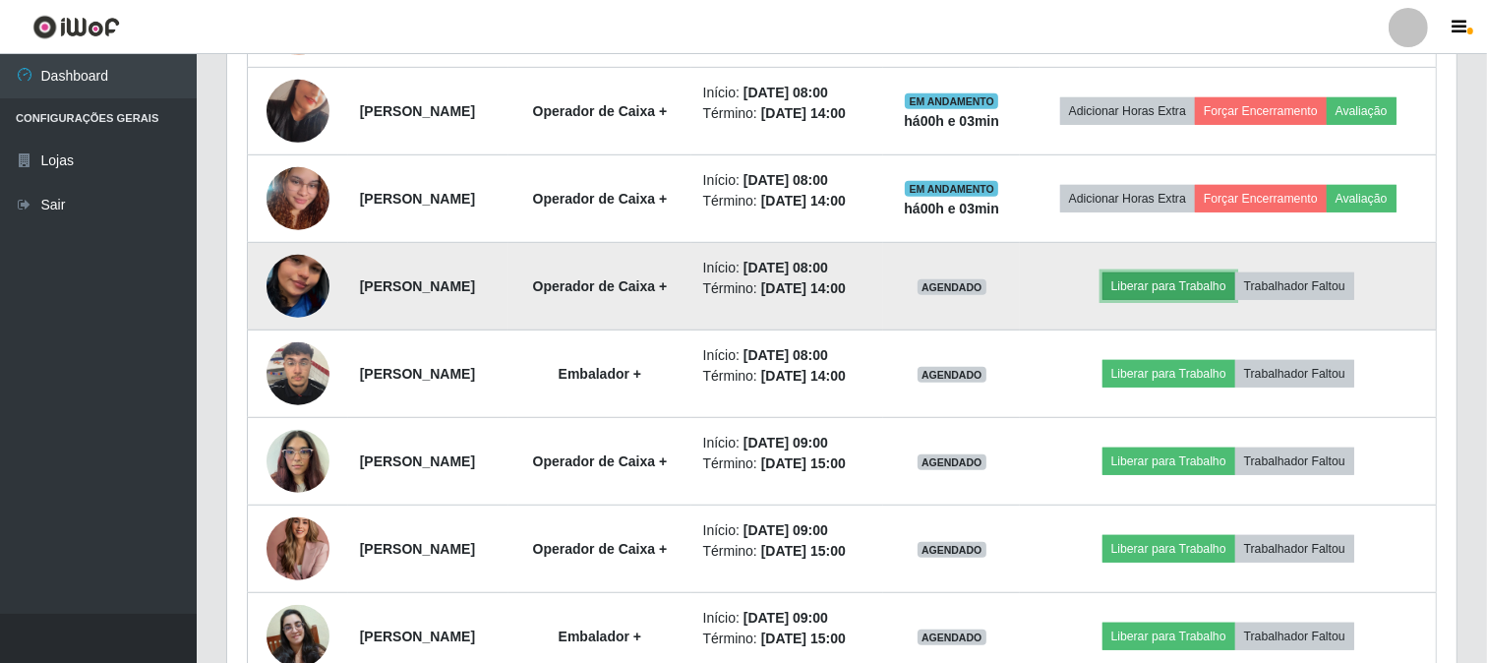
click at [1163, 300] on button "Liberar para Trabalho" at bounding box center [1168, 286] width 133 height 28
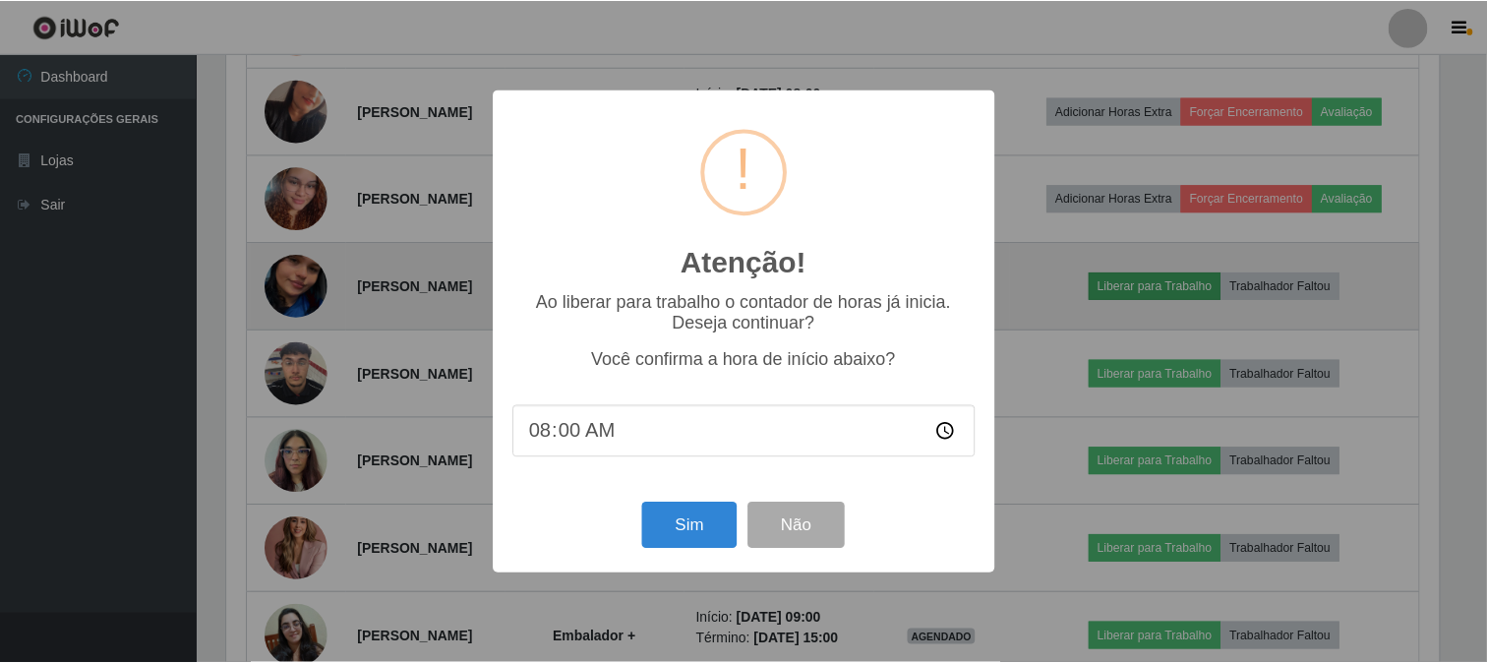
scroll to position [407, 1216]
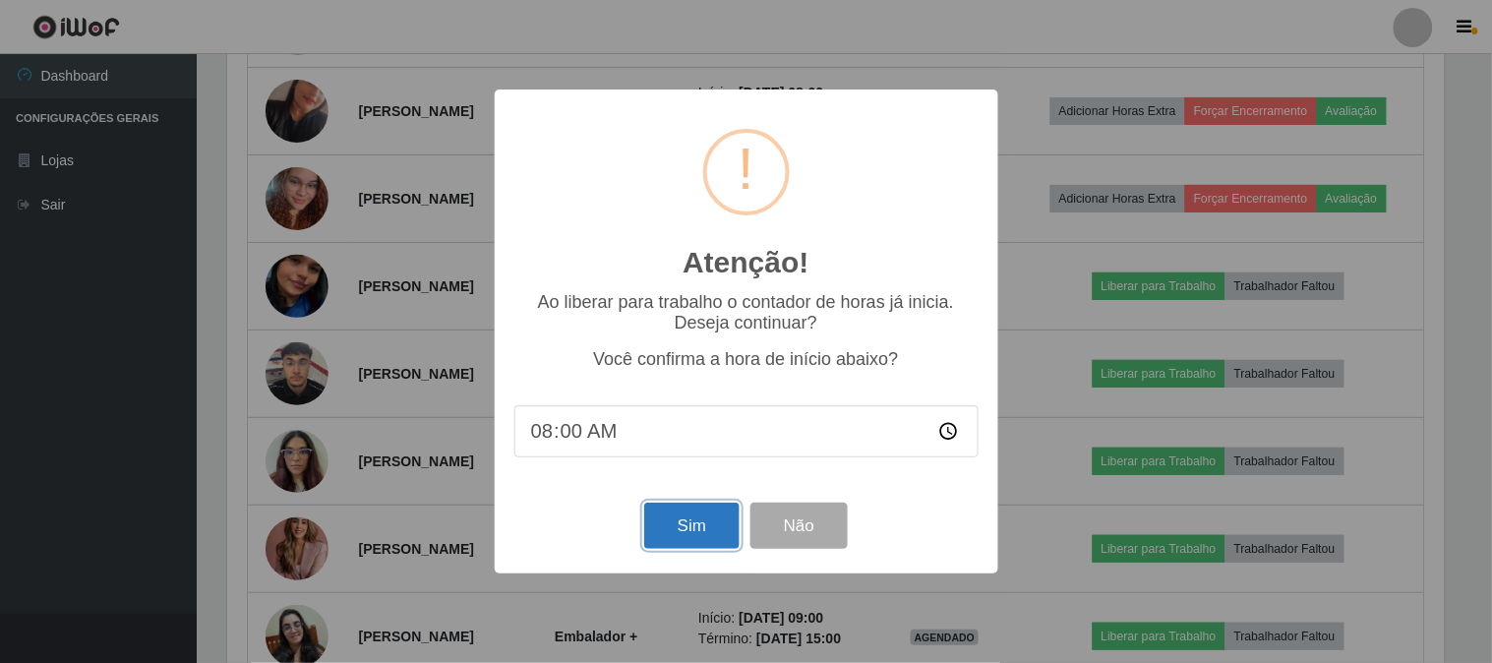
click at [698, 522] on button "Sim" at bounding box center [691, 525] width 95 height 46
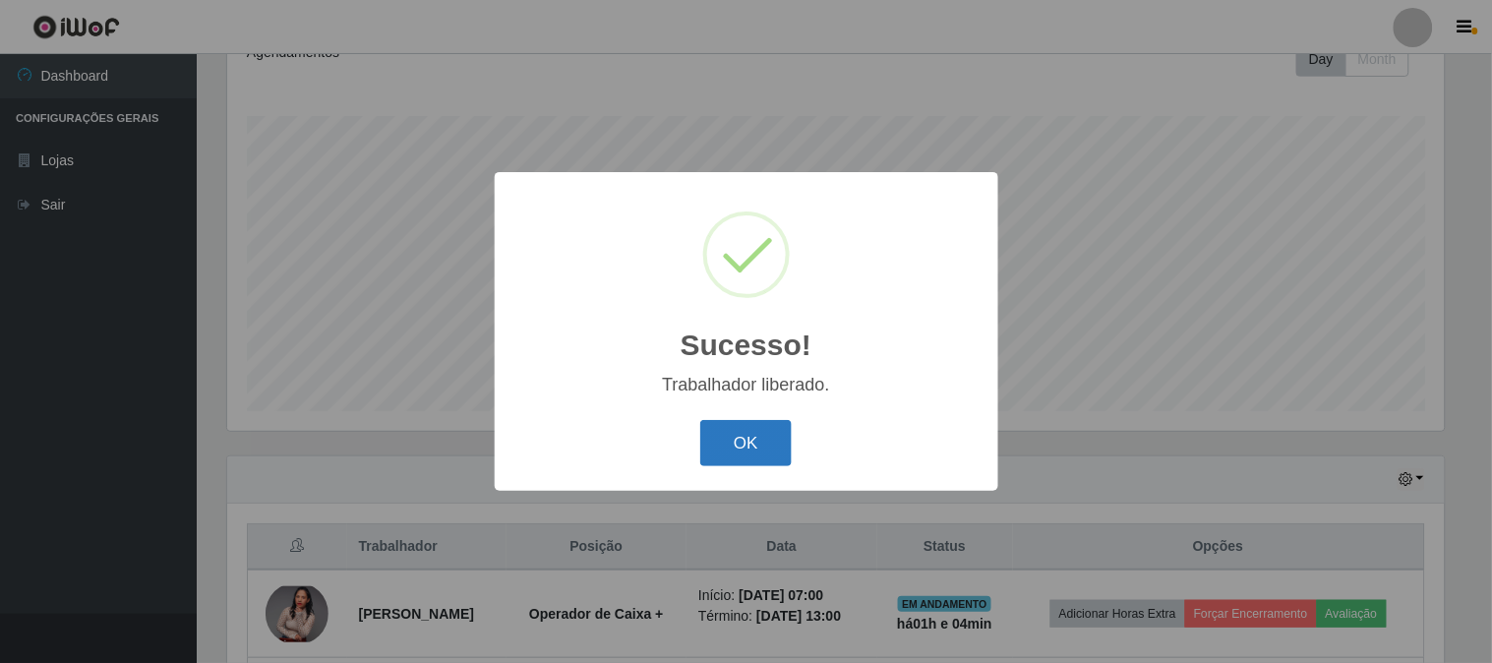
click at [771, 438] on button "OK" at bounding box center [745, 443] width 91 height 46
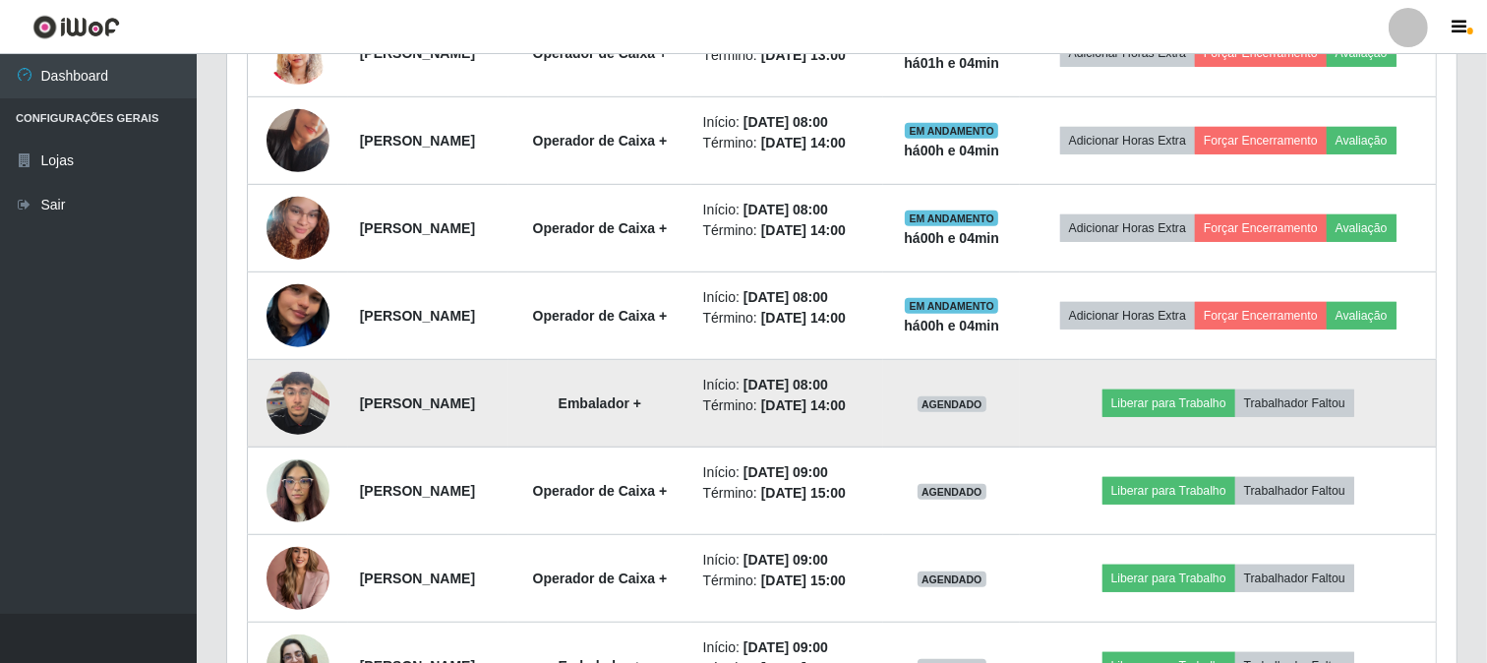
scroll to position [1057, 0]
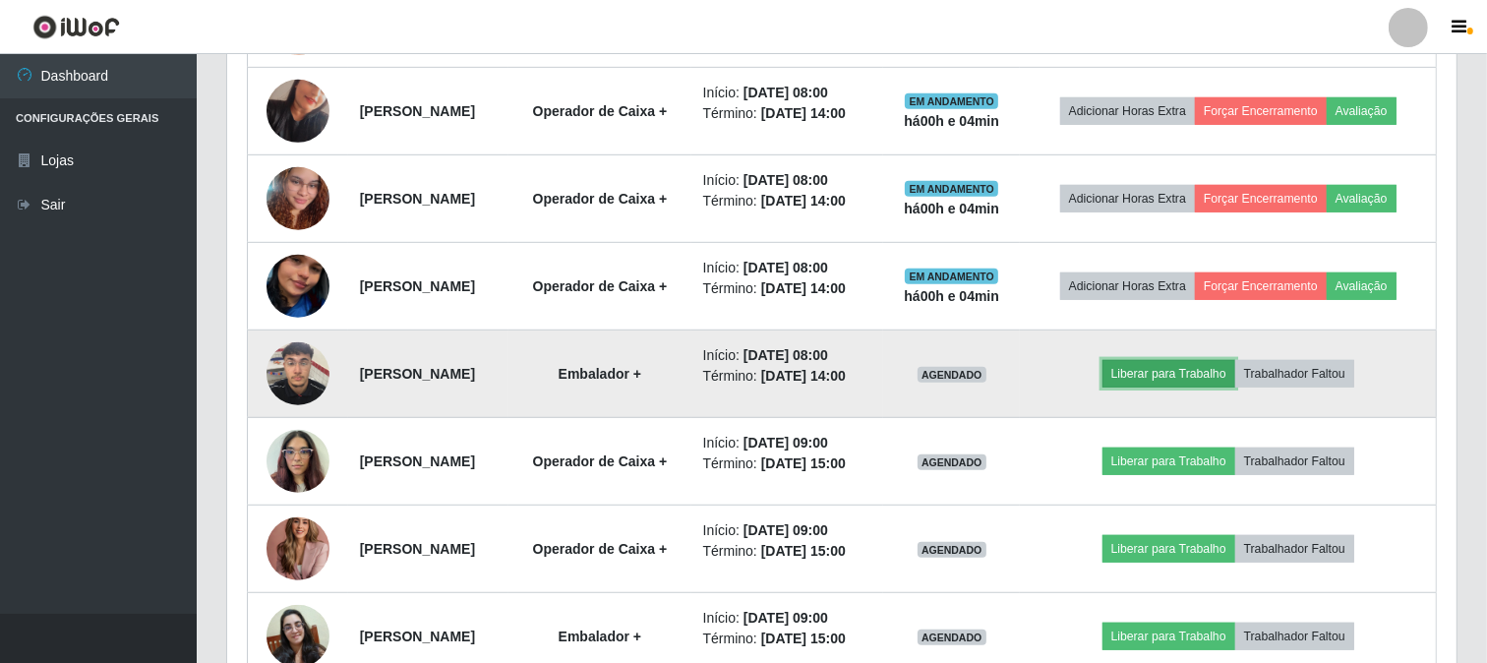
click at [1185, 387] on button "Liberar para Trabalho" at bounding box center [1168, 374] width 133 height 28
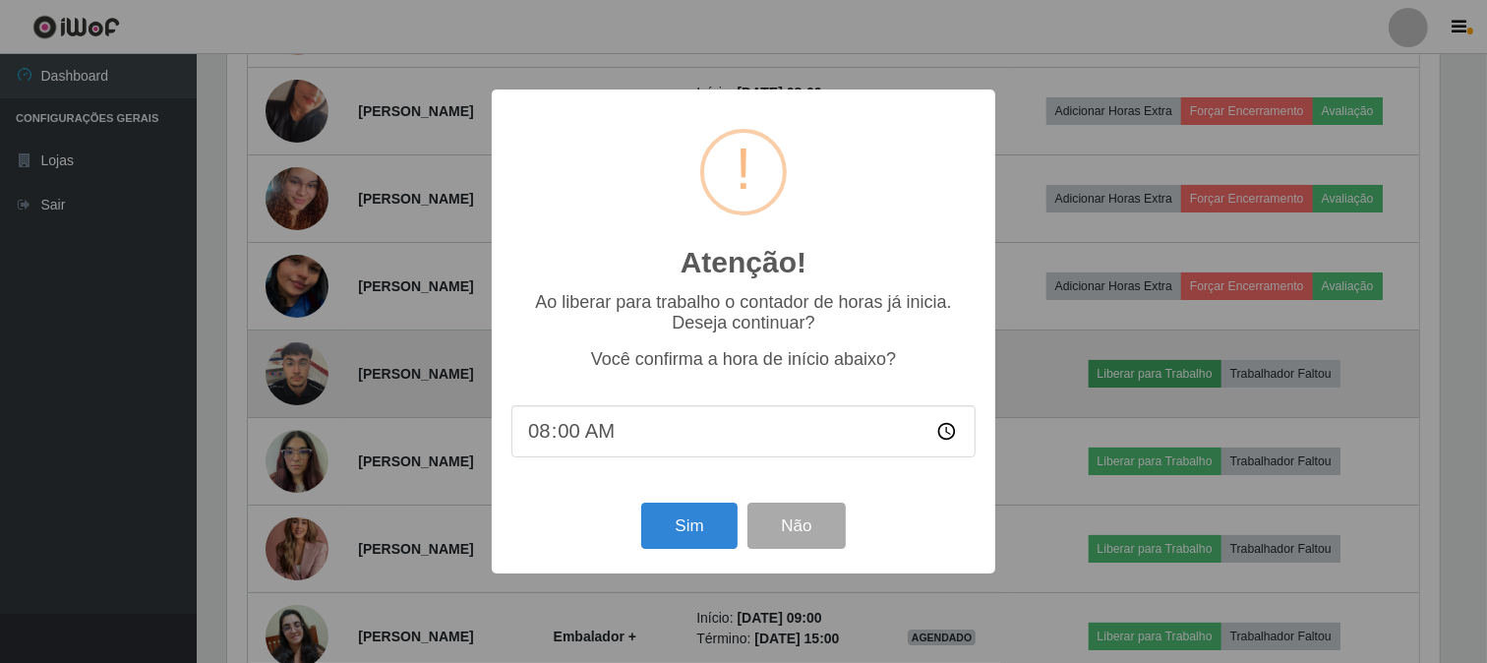
scroll to position [0, 0]
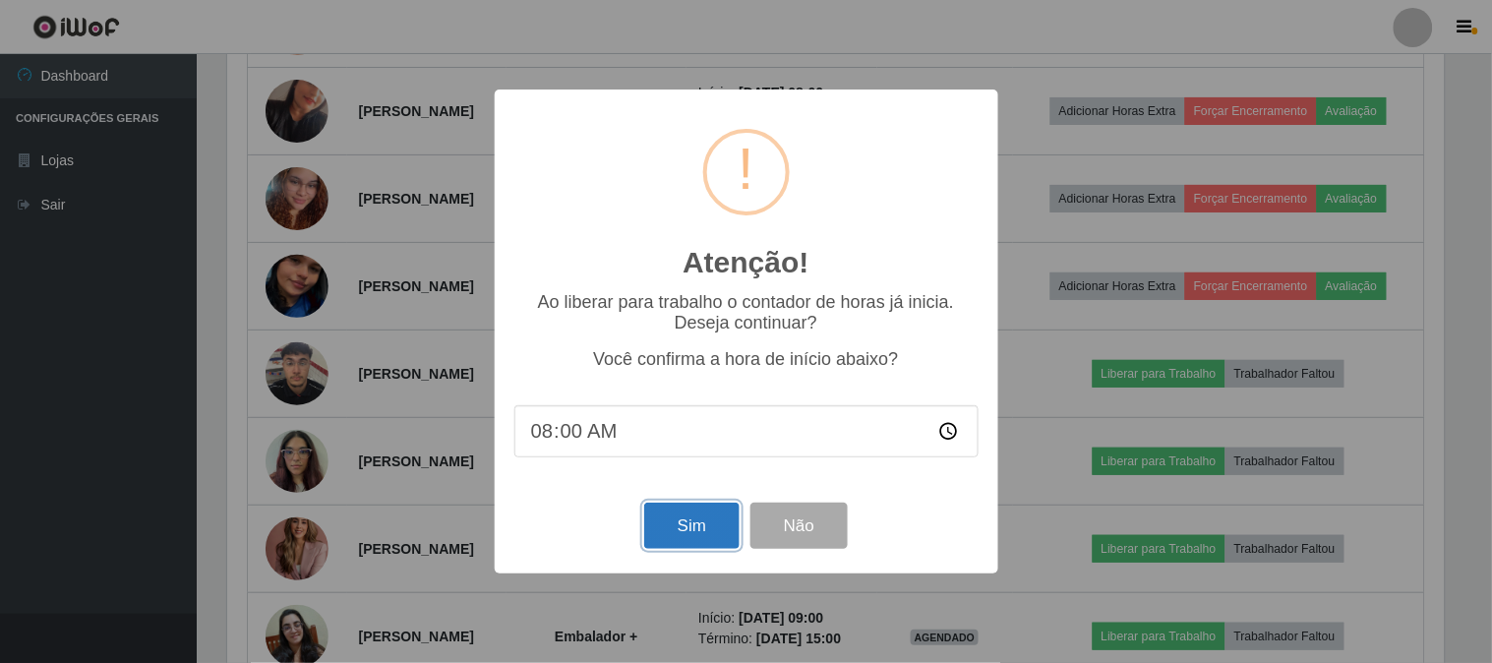
click at [679, 515] on button "Sim" at bounding box center [691, 525] width 95 height 46
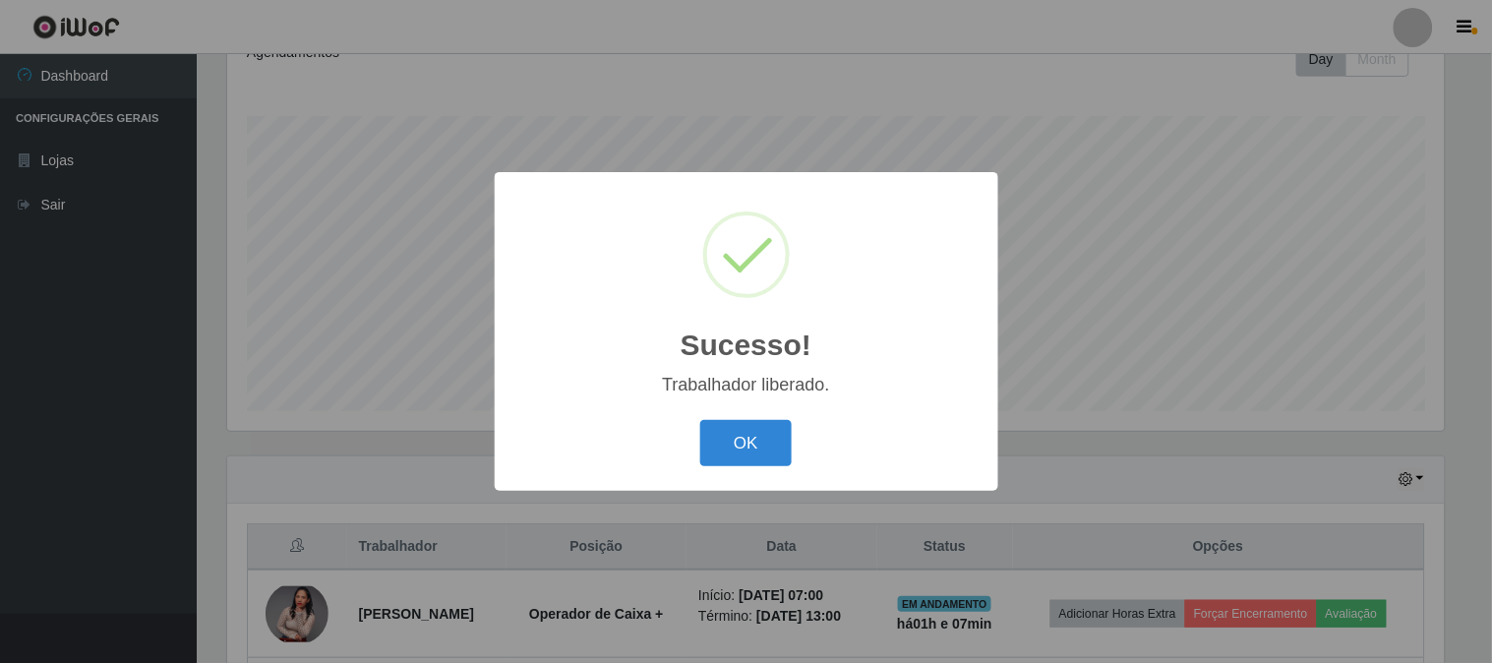
click at [700, 420] on button "OK" at bounding box center [745, 443] width 91 height 46
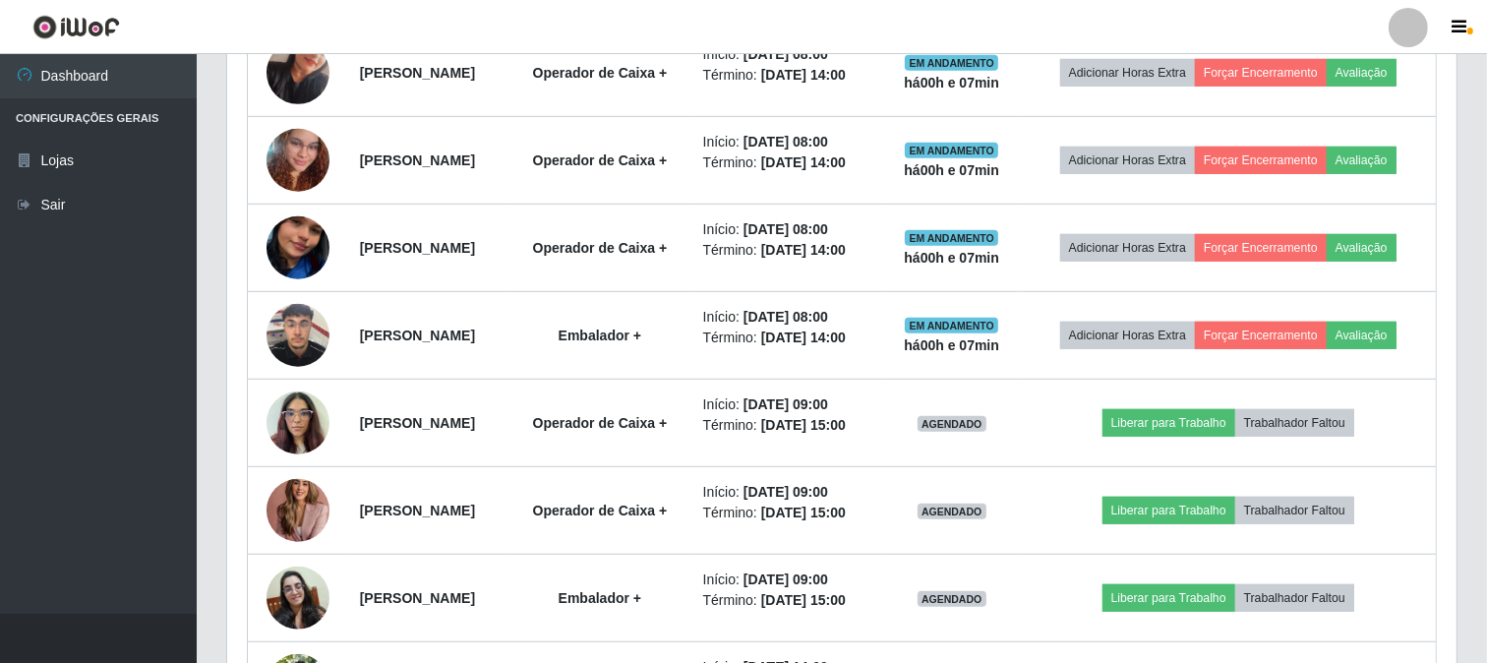
scroll to position [1057, 0]
